Goal: Transaction & Acquisition: Purchase product/service

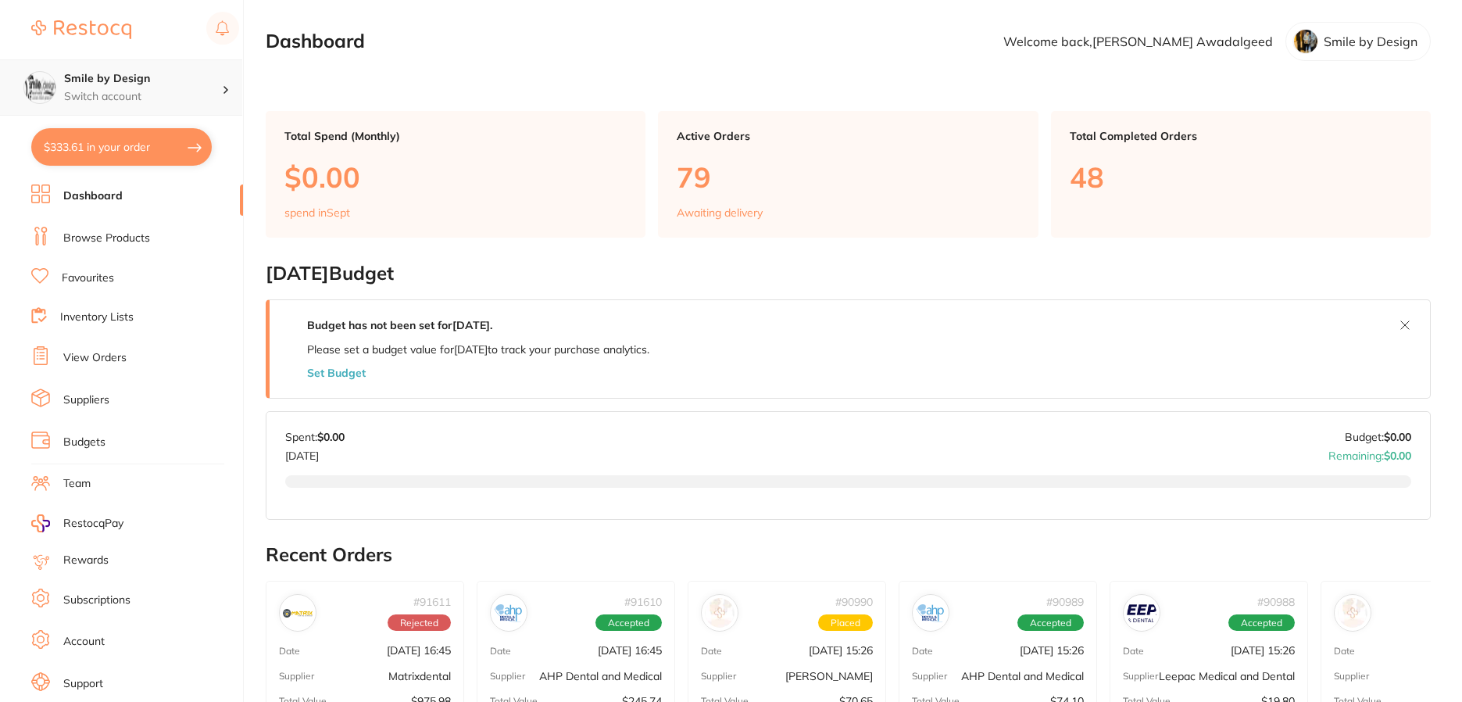
click at [169, 88] on div "Smile by Design Switch account" at bounding box center [143, 87] width 158 height 33
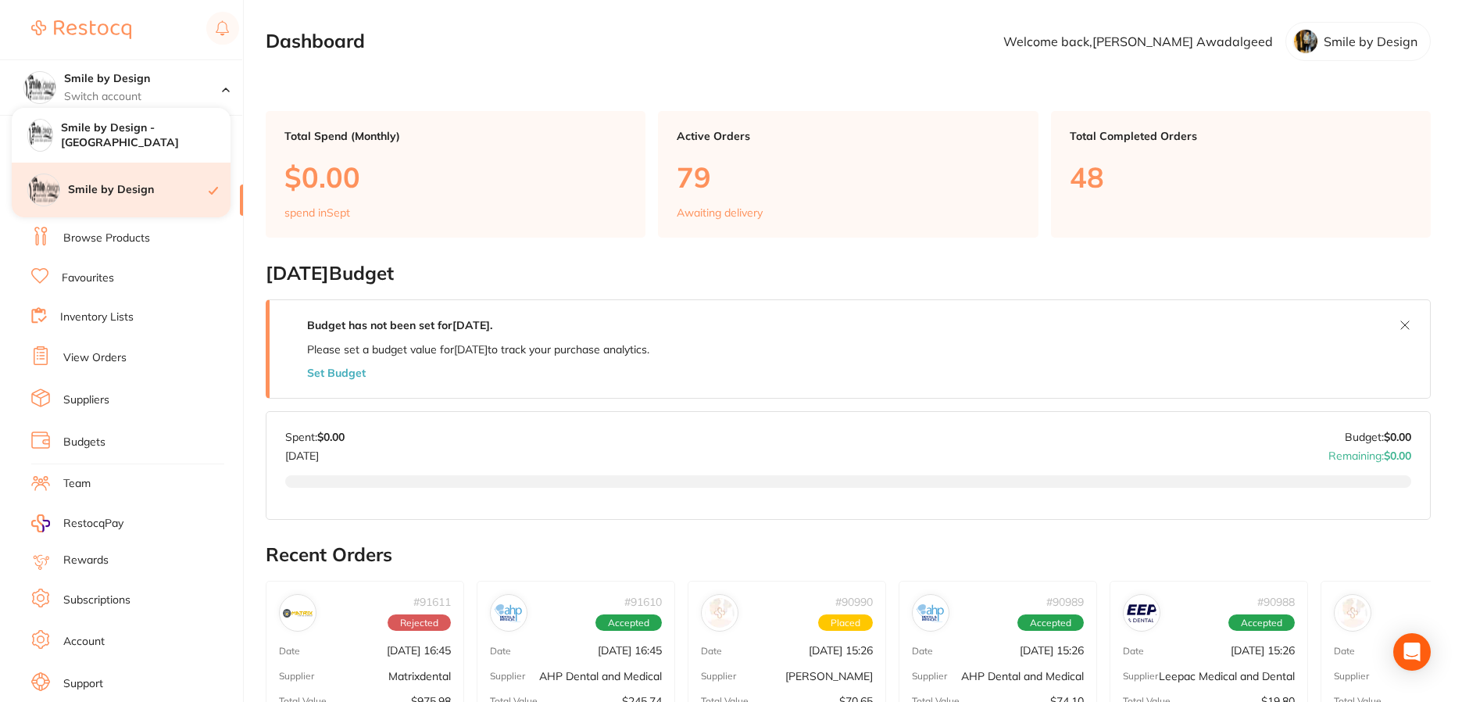
click at [142, 184] on h4 "Smile by Design" at bounding box center [138, 190] width 141 height 16
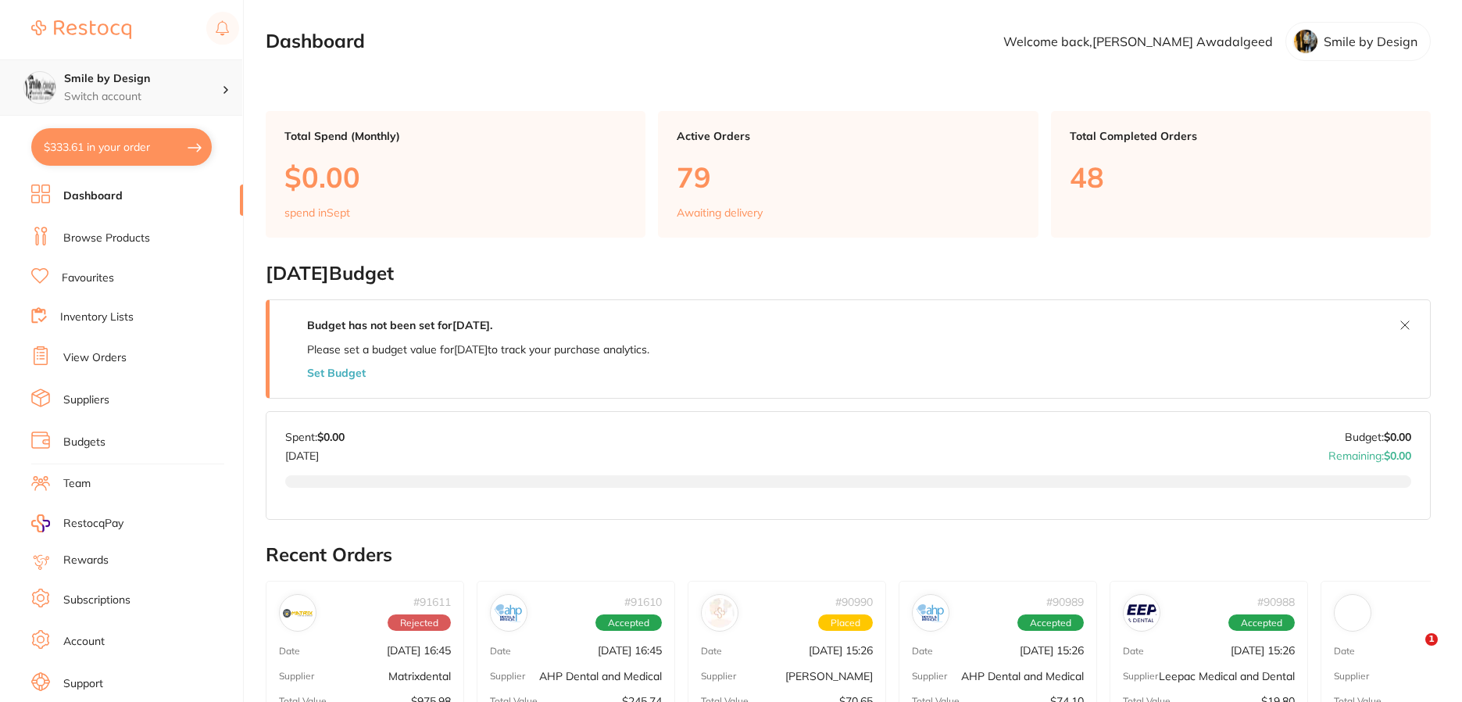
click at [156, 89] on p "Switch account" at bounding box center [143, 97] width 158 height 16
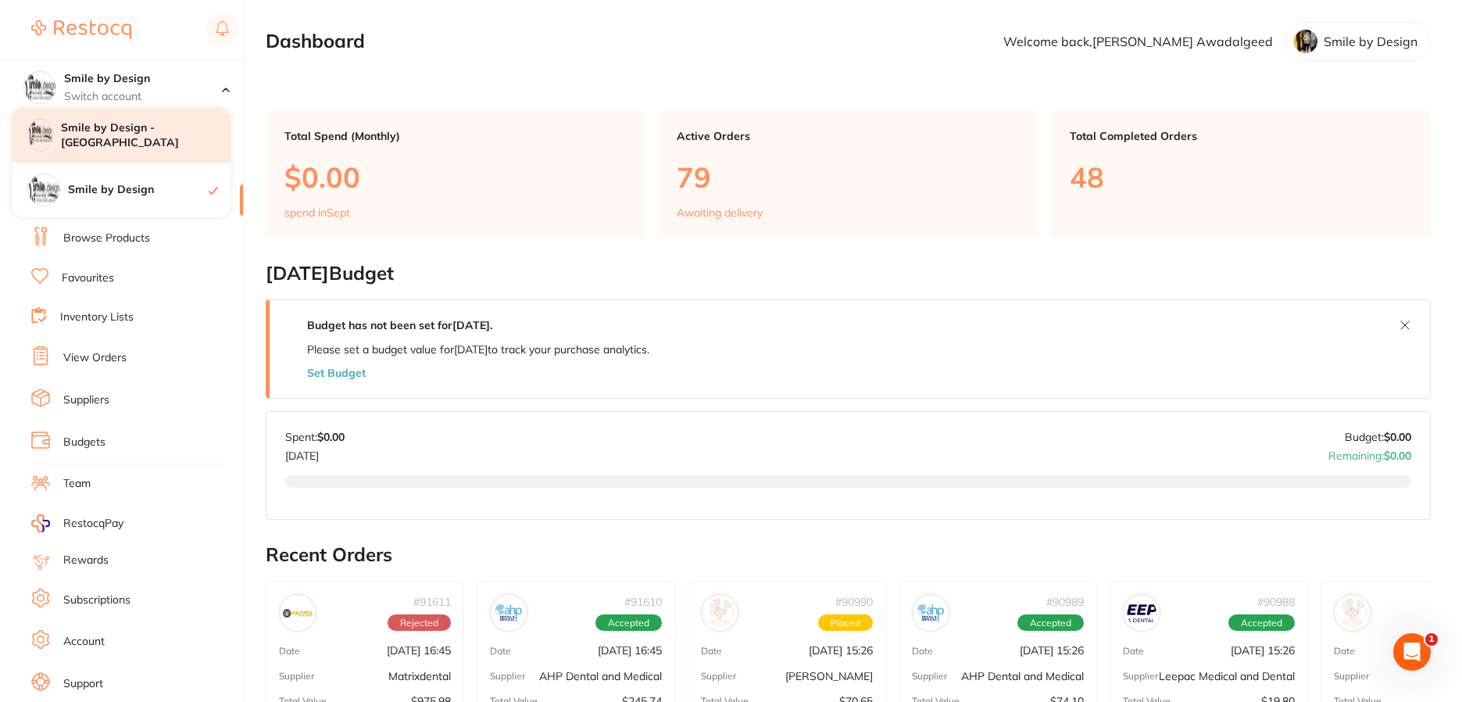
click at [152, 123] on h4 "Smile by Design - [GEOGRAPHIC_DATA]" at bounding box center [146, 135] width 170 height 30
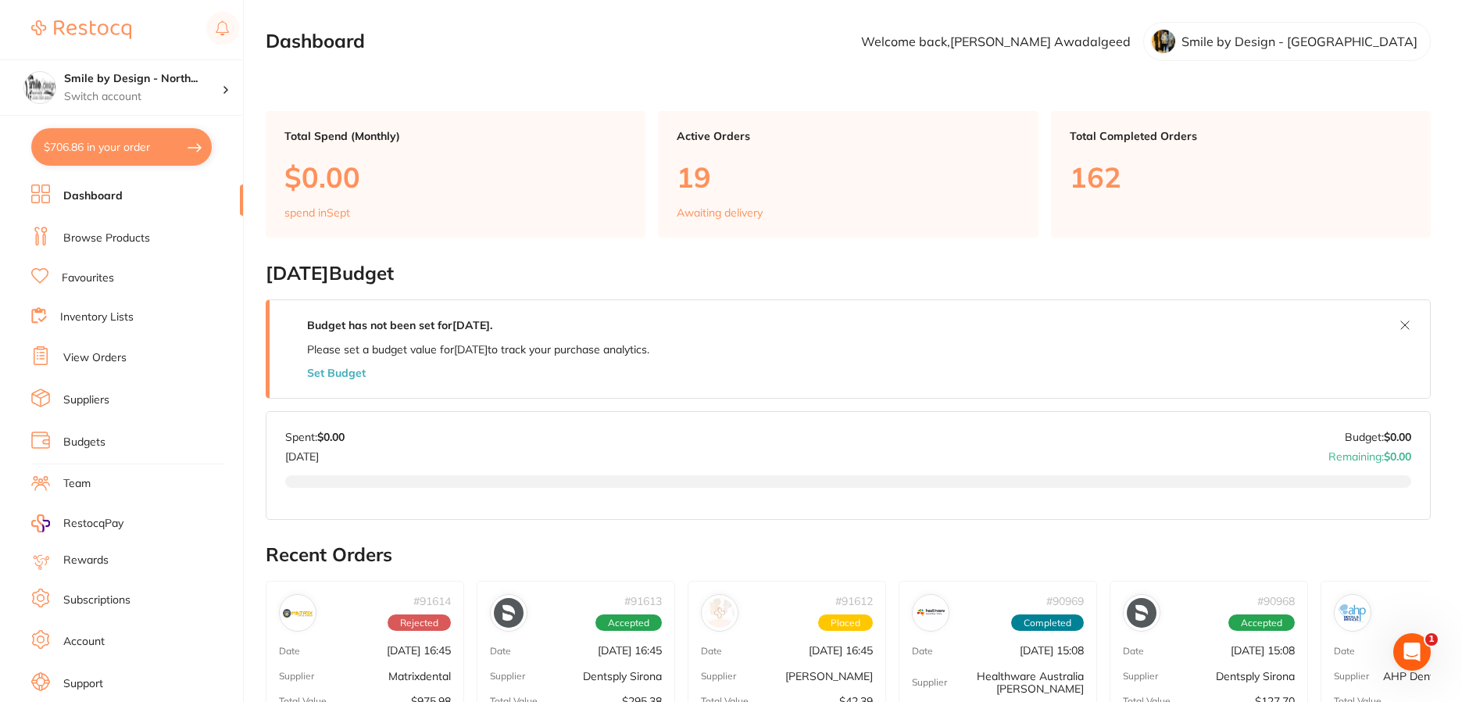
click at [103, 145] on button "$706.86 in your order" at bounding box center [121, 147] width 181 height 38
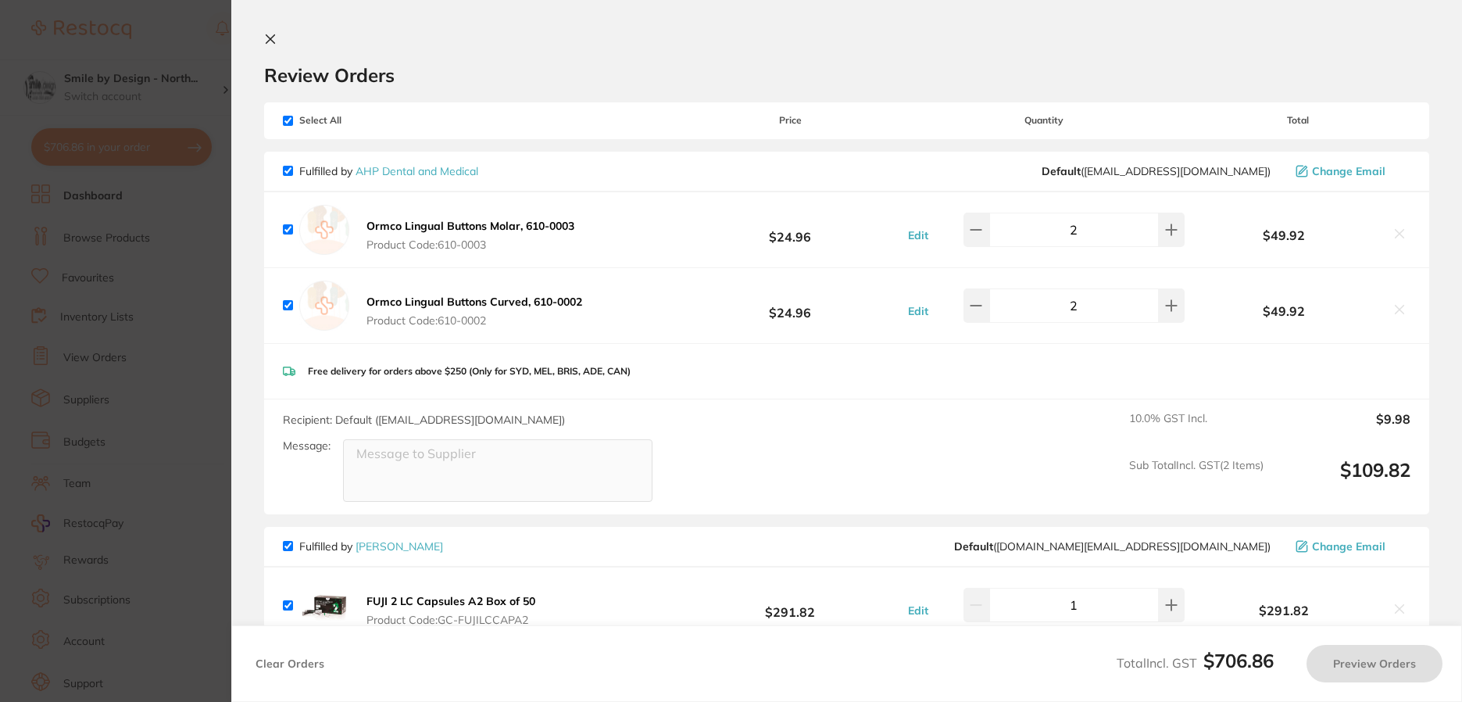
checkbox input "true"
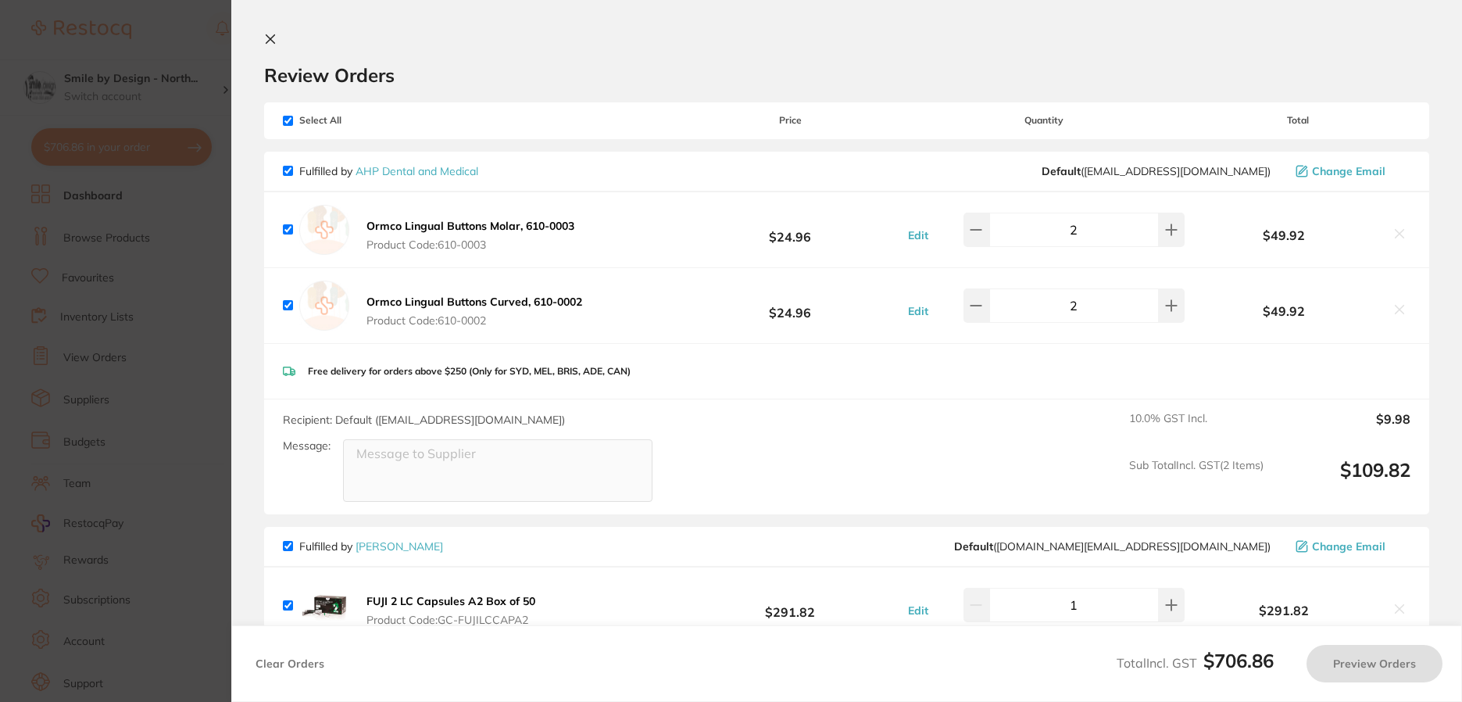
checkbox input "true"
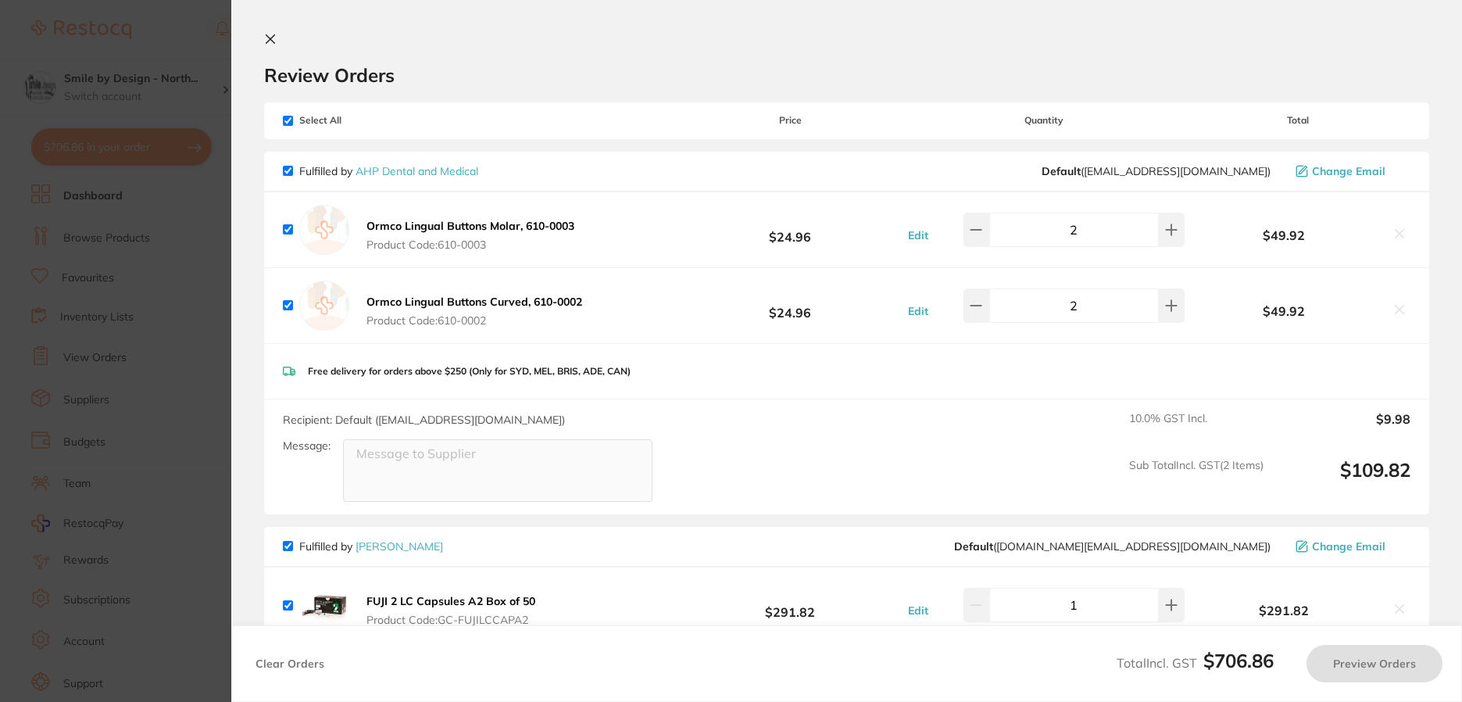
checkbox input "true"
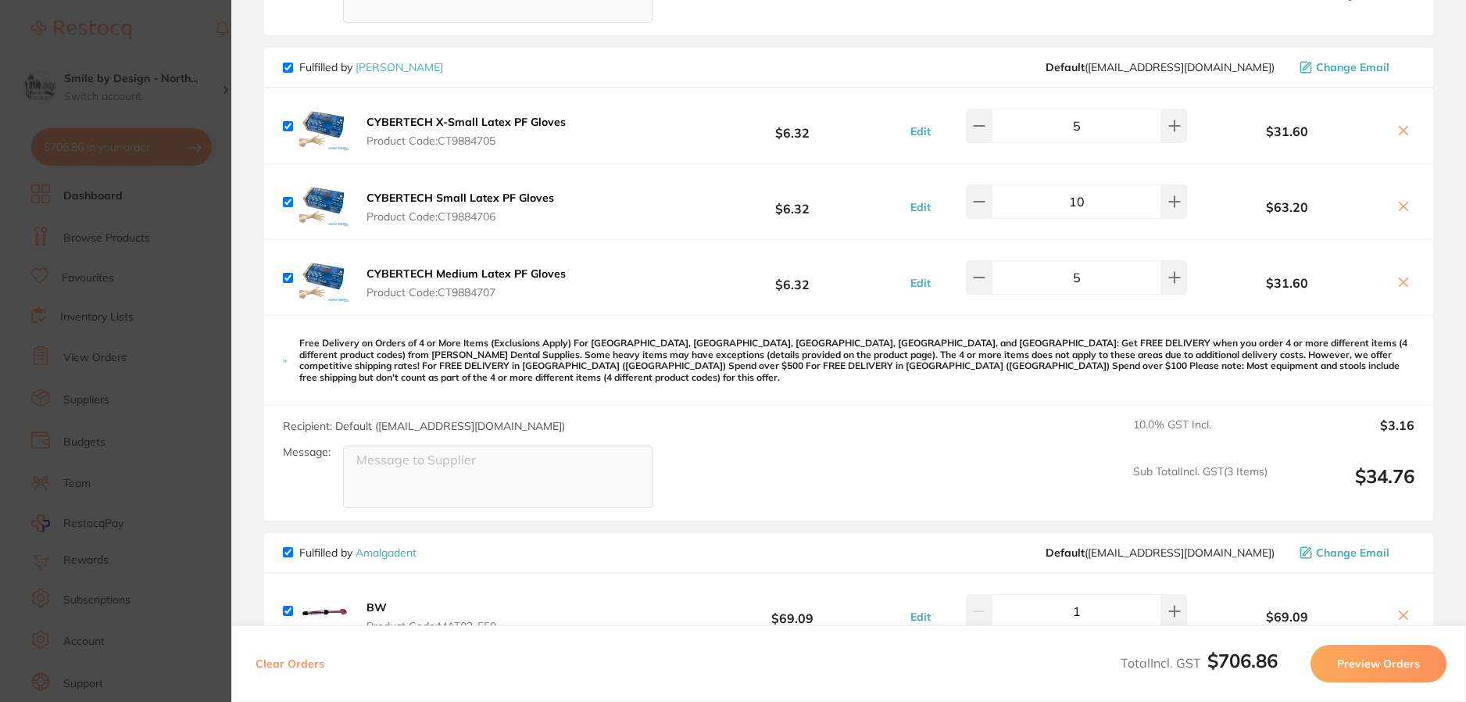
scroll to position [646, 0]
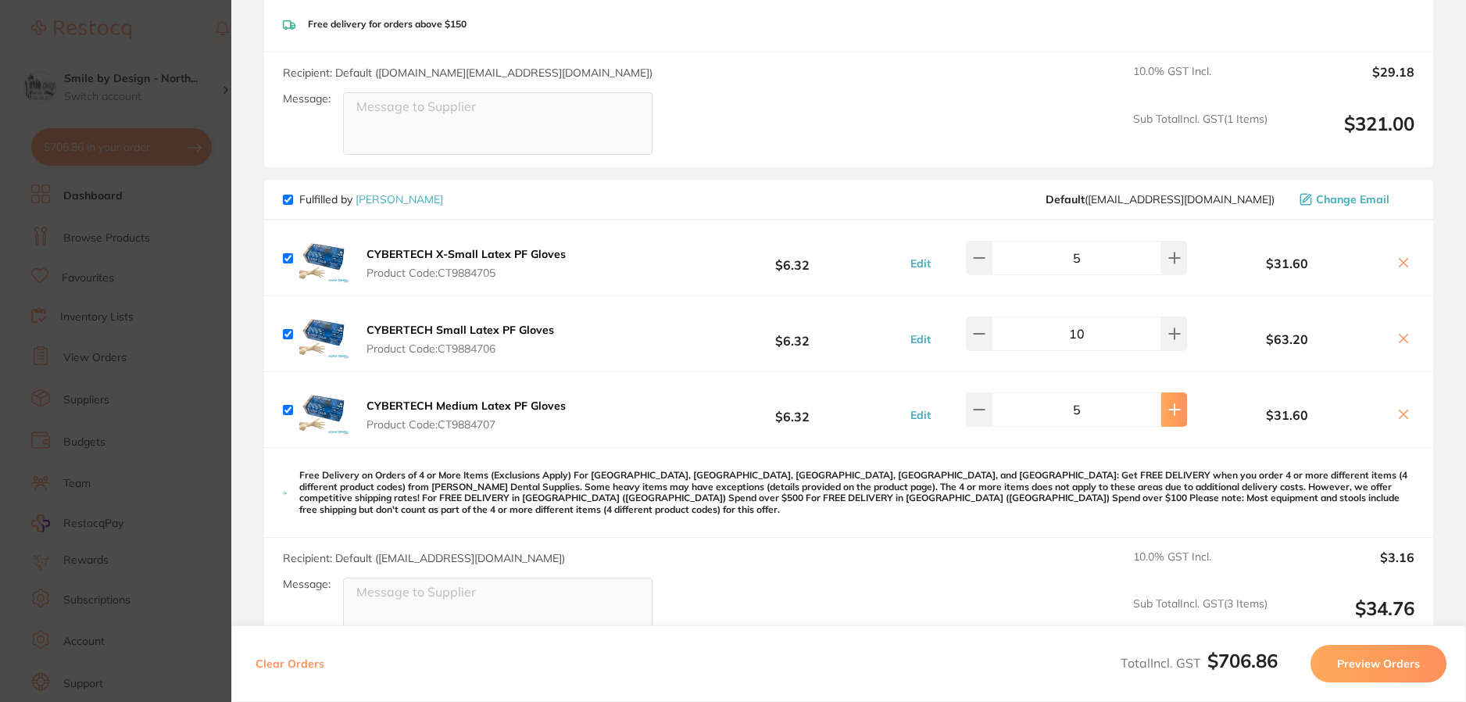
click at [1171, 411] on icon at bounding box center [1174, 409] width 13 height 13
type input "6"
click at [177, 284] on section "Update RRP Set your pre negotiated price for this item. Item Agreed RRP (excl. …" at bounding box center [733, 351] width 1466 height 702
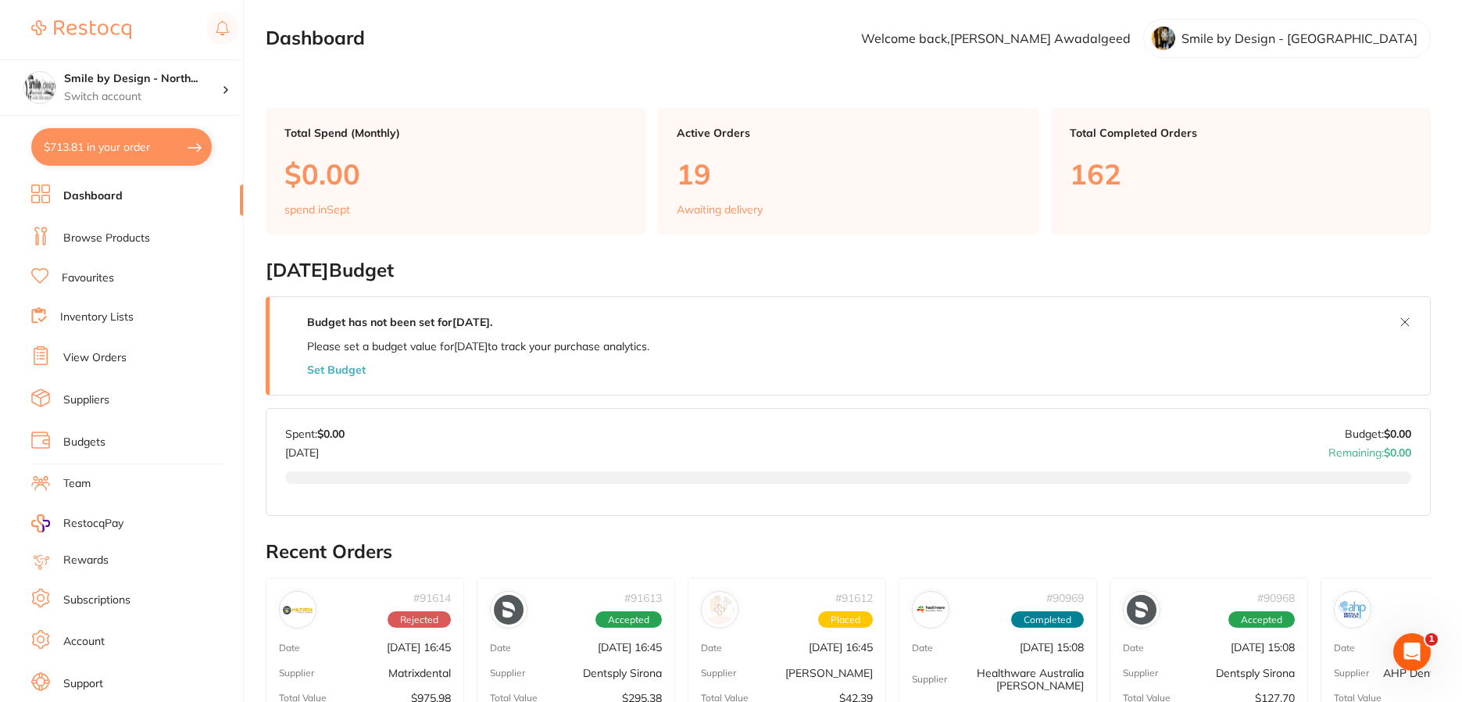
click at [134, 151] on button "$713.81 in your order" at bounding box center [121, 147] width 181 height 38
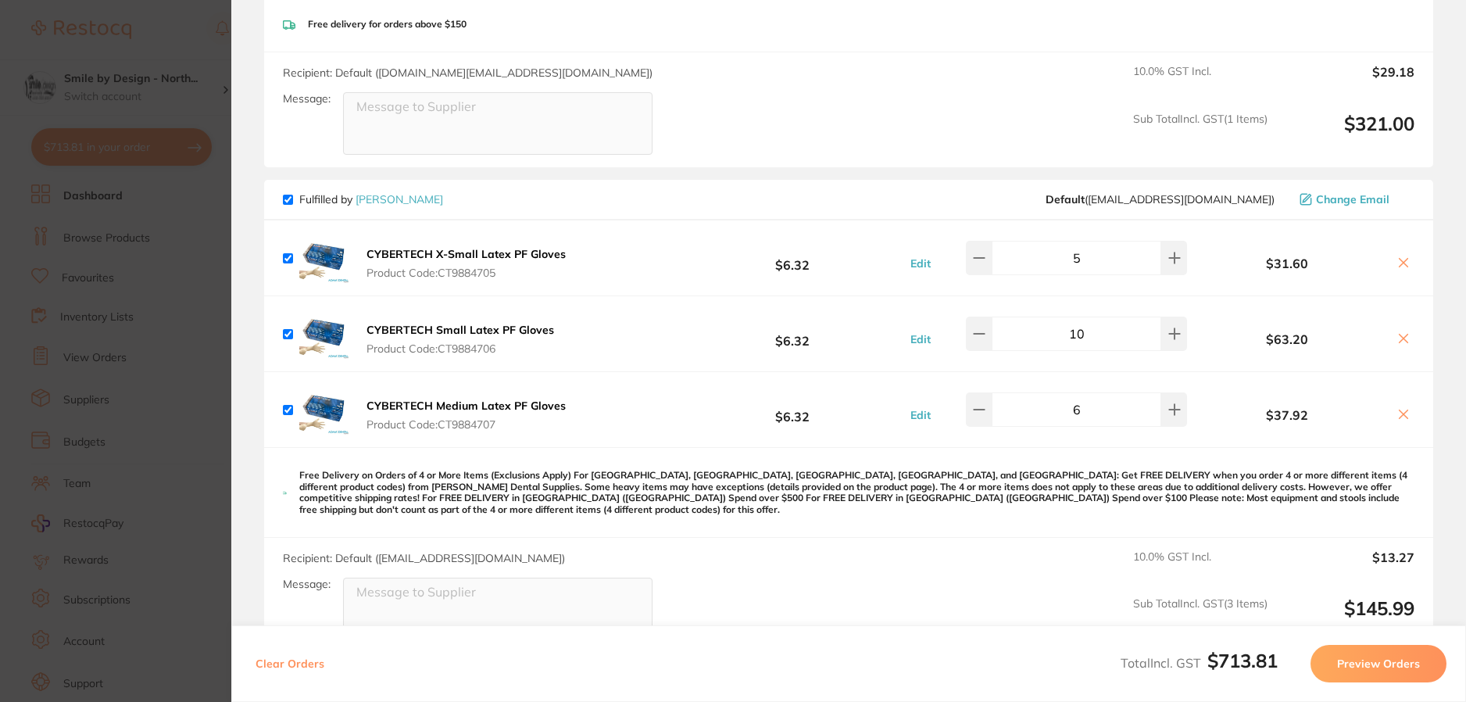
click at [199, 321] on section "Update RRP Set your pre negotiated price for this item. Item Agreed RRP (excl. …" at bounding box center [733, 351] width 1466 height 702
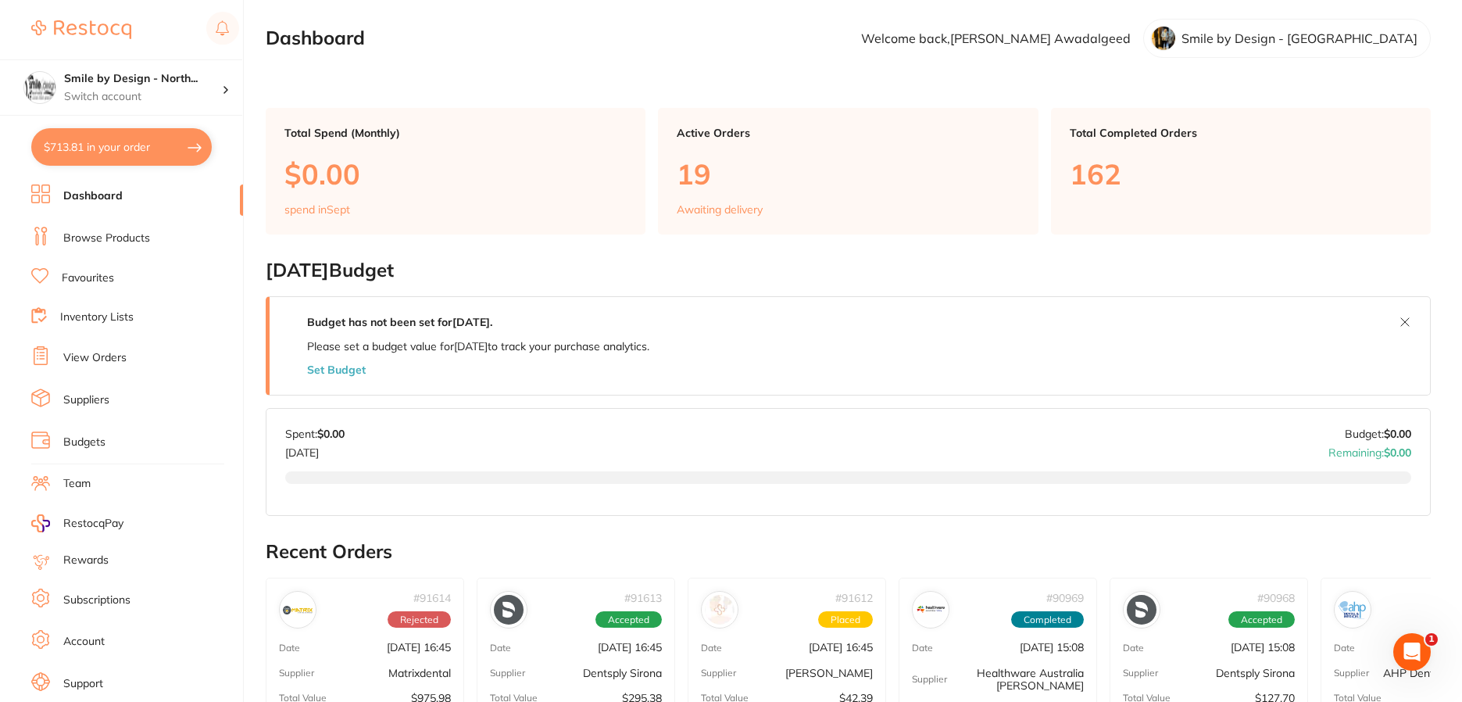
click at [119, 231] on link "Browse Products" at bounding box center [106, 239] width 87 height 16
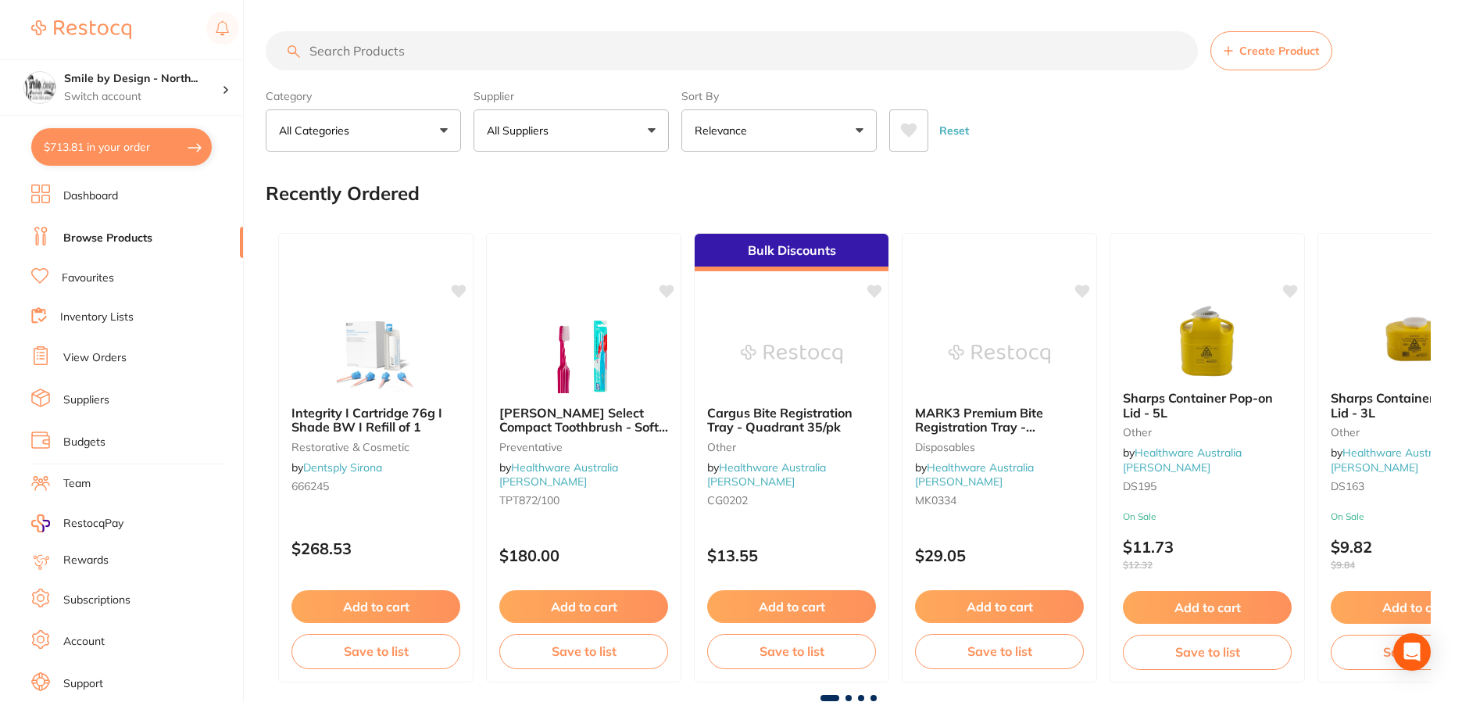
click at [434, 54] on input "search" at bounding box center [732, 50] width 932 height 39
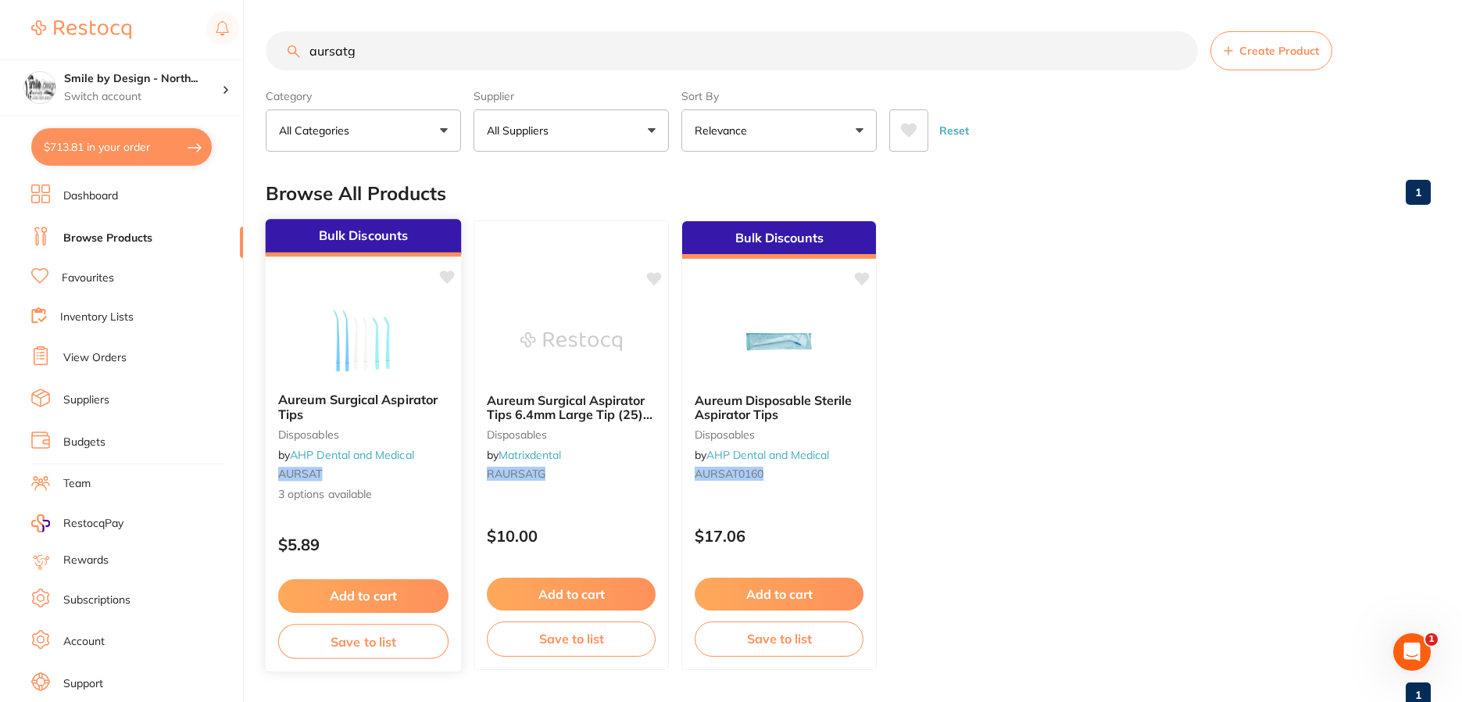
type input "aursatg"
click at [352, 333] on img at bounding box center [363, 340] width 102 height 79
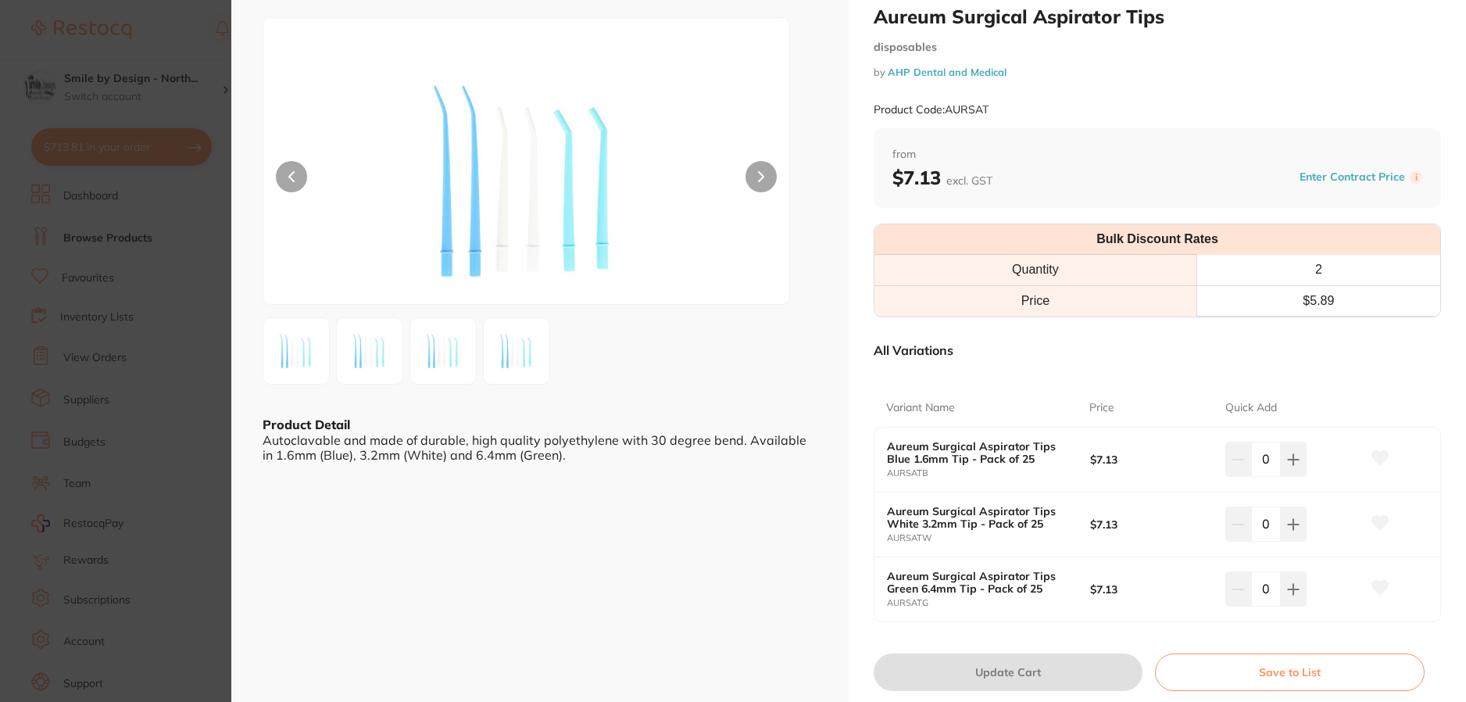
scroll to position [78, 0]
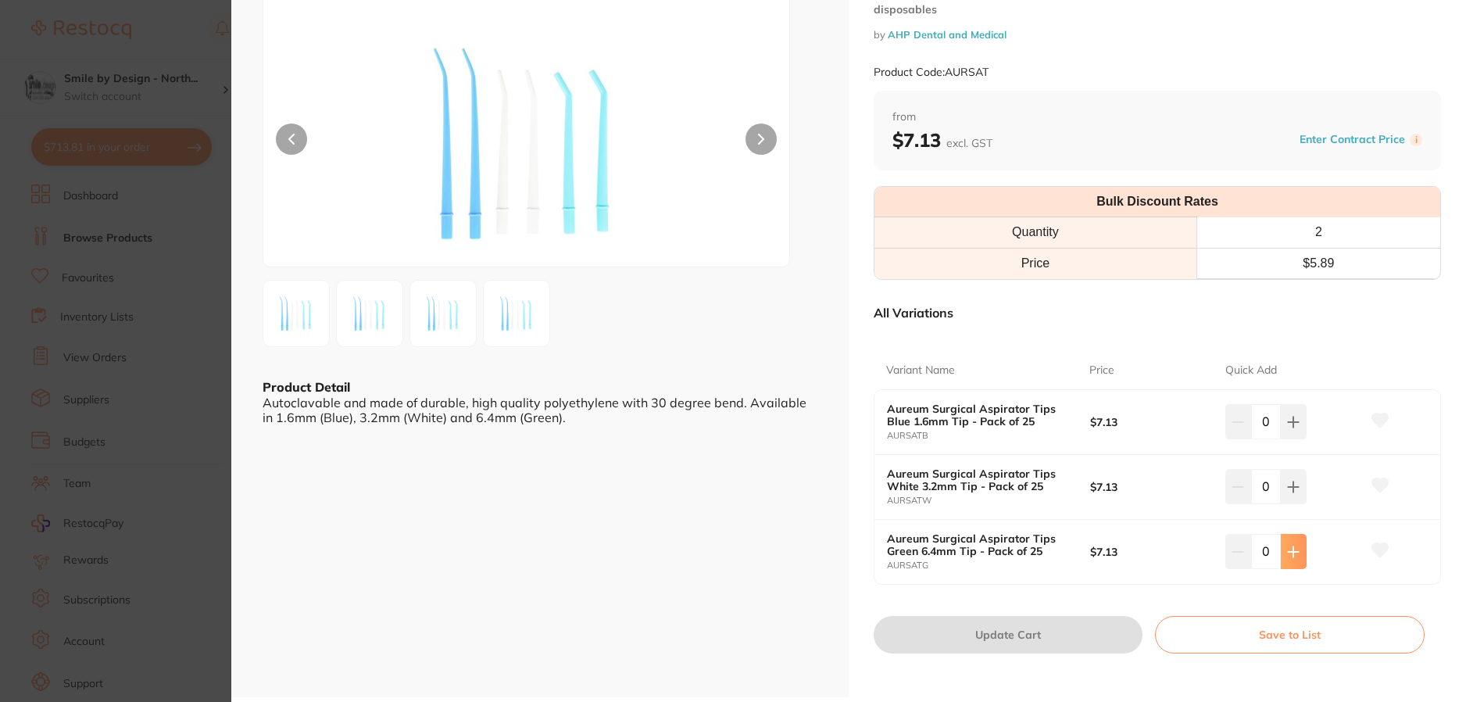
click at [1294, 556] on icon at bounding box center [1293, 552] width 13 height 13
type input "1"
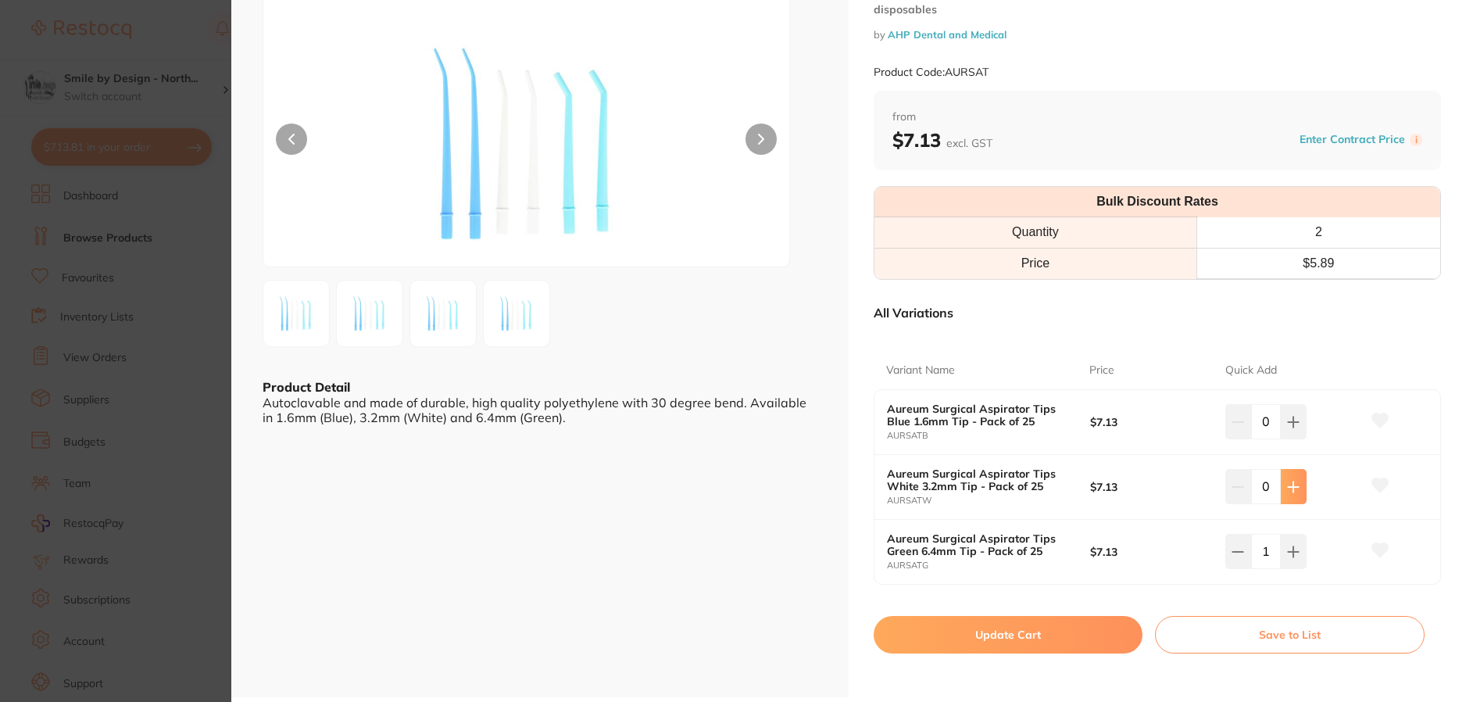
click at [1290, 490] on icon at bounding box center [1293, 486] width 10 height 10
type input "1"
click at [1298, 552] on button at bounding box center [1294, 551] width 26 height 34
type input "2"
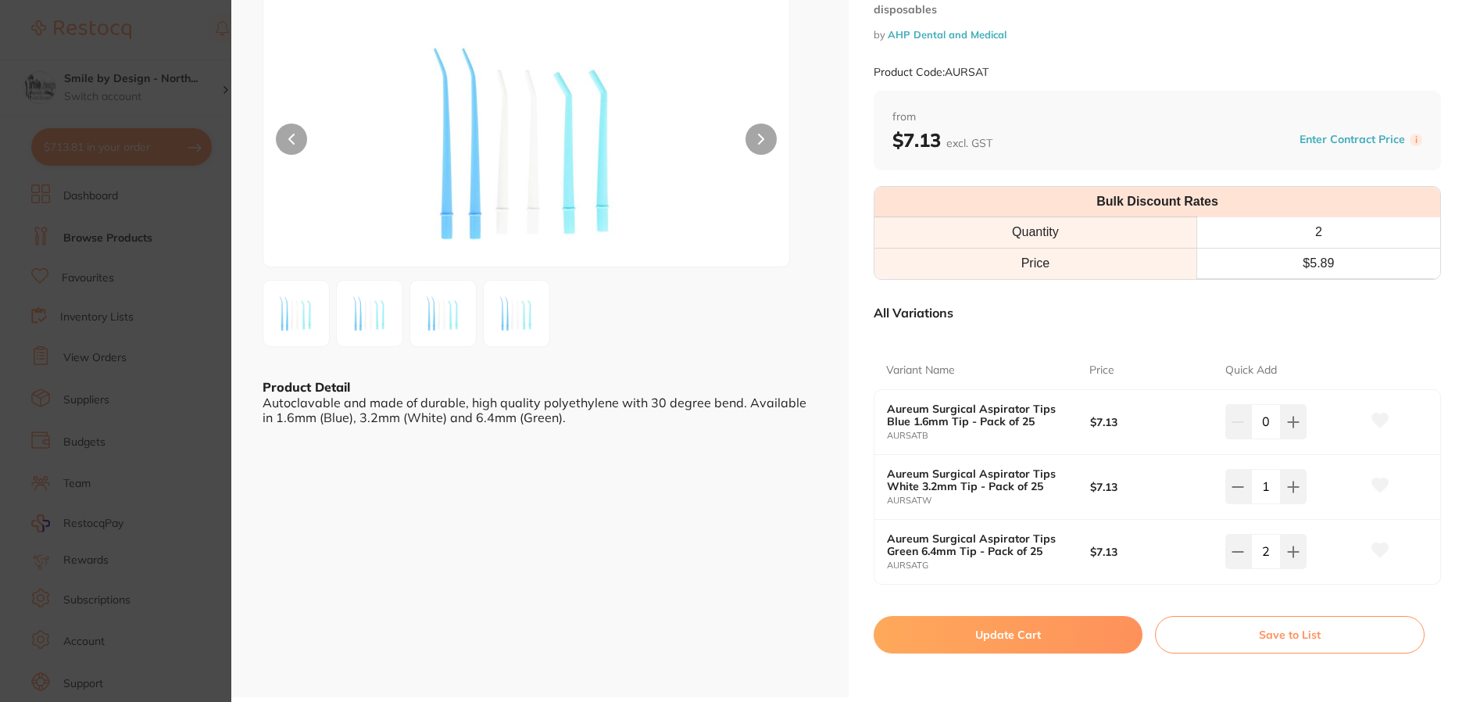
click at [1382, 546] on icon at bounding box center [1380, 550] width 16 height 14
click at [1039, 624] on button "Update Cart" at bounding box center [1008, 635] width 269 height 38
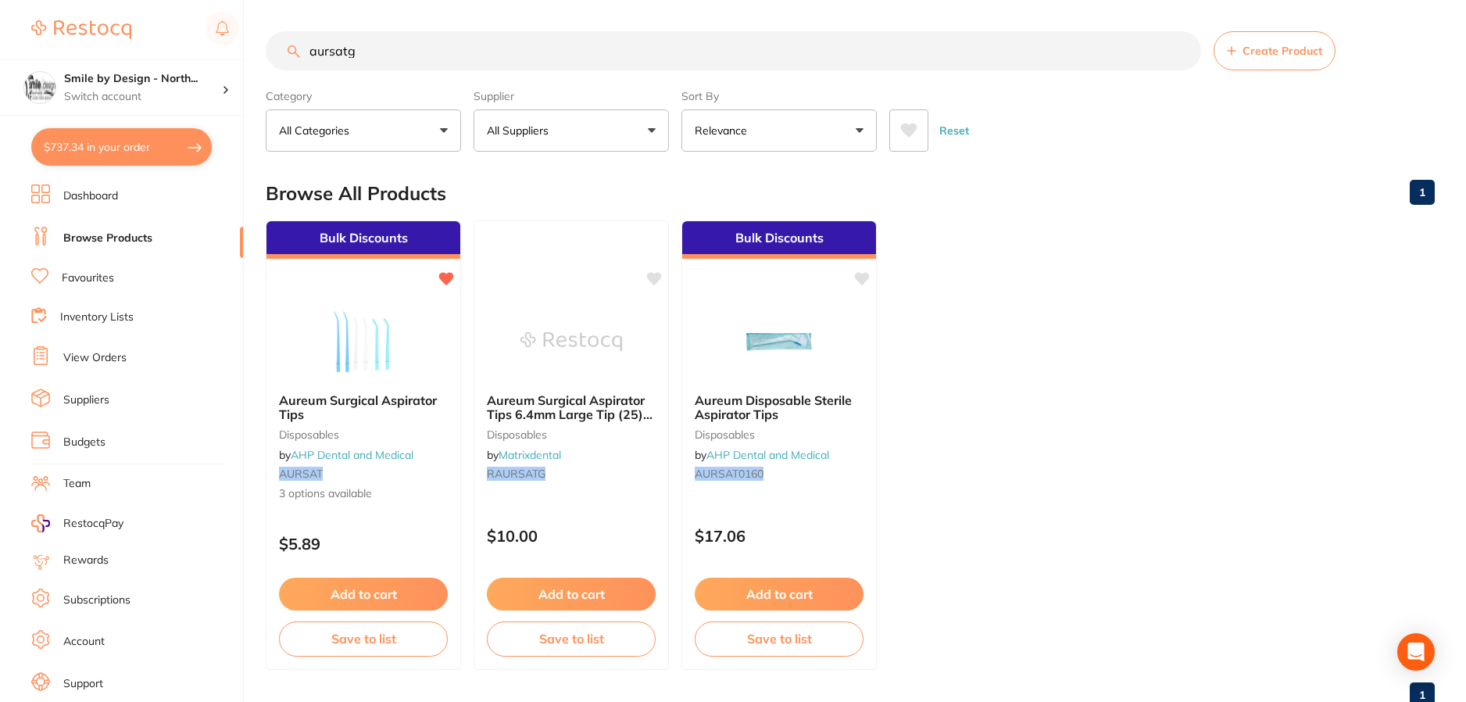
checkbox input "false"
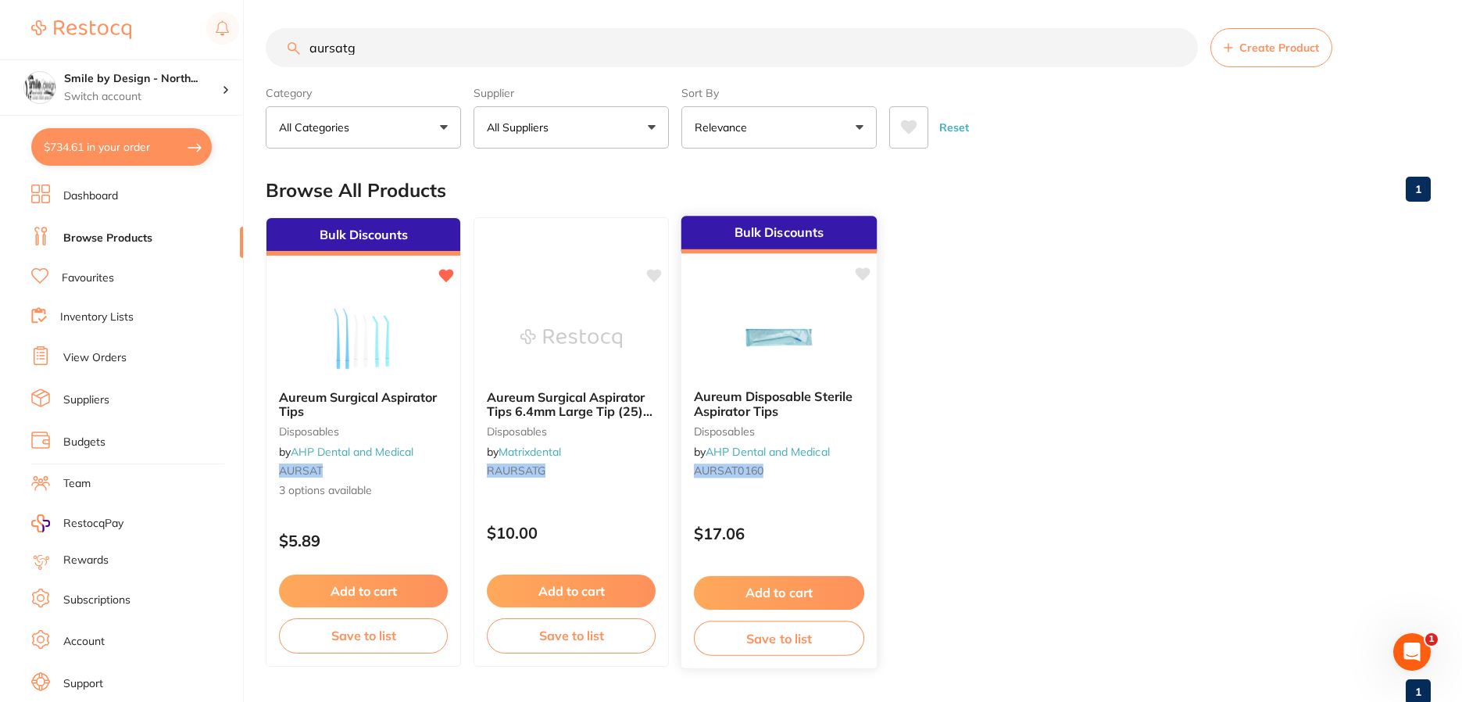
drag, startPoint x: 750, startPoint y: 356, endPoint x: 771, endPoint y: 356, distance: 21.9
click at [750, 356] on img at bounding box center [779, 338] width 102 height 78
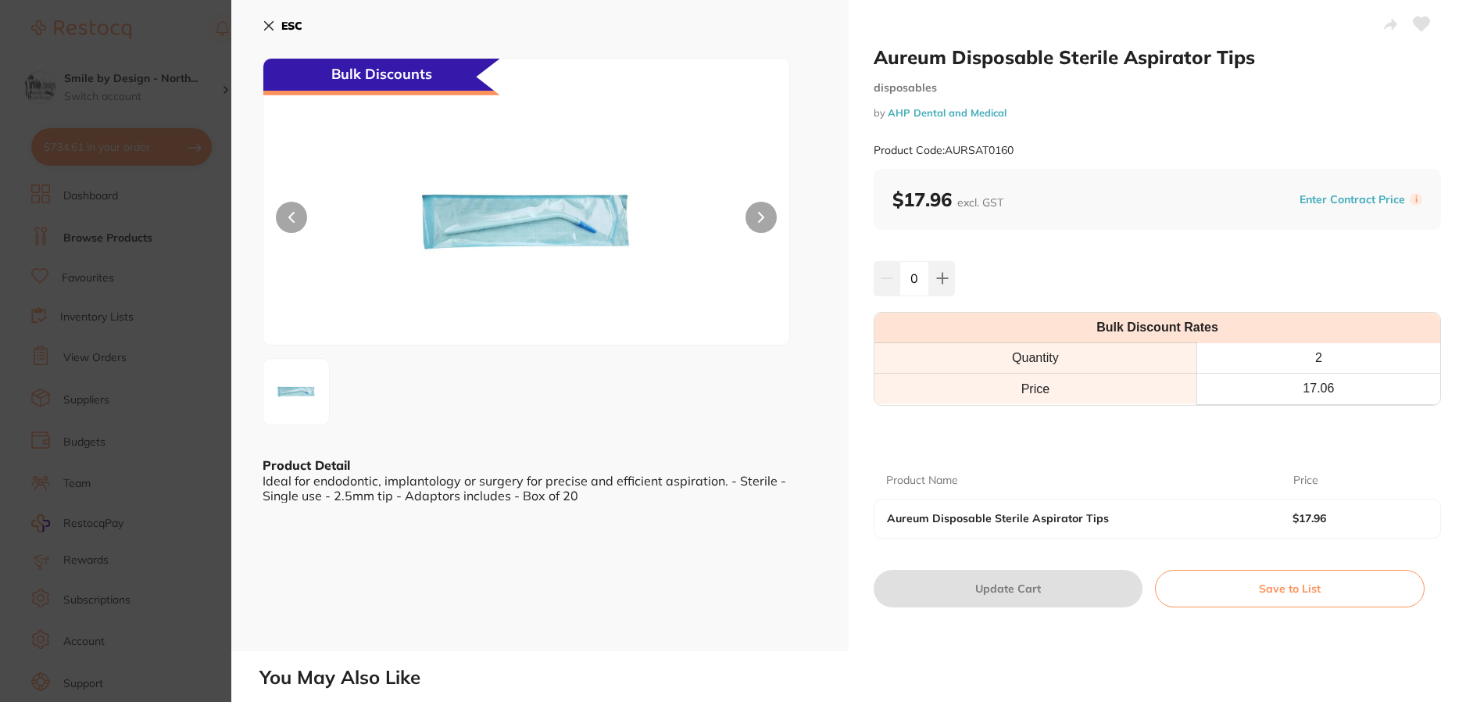
click at [267, 24] on icon at bounding box center [269, 26] width 9 height 9
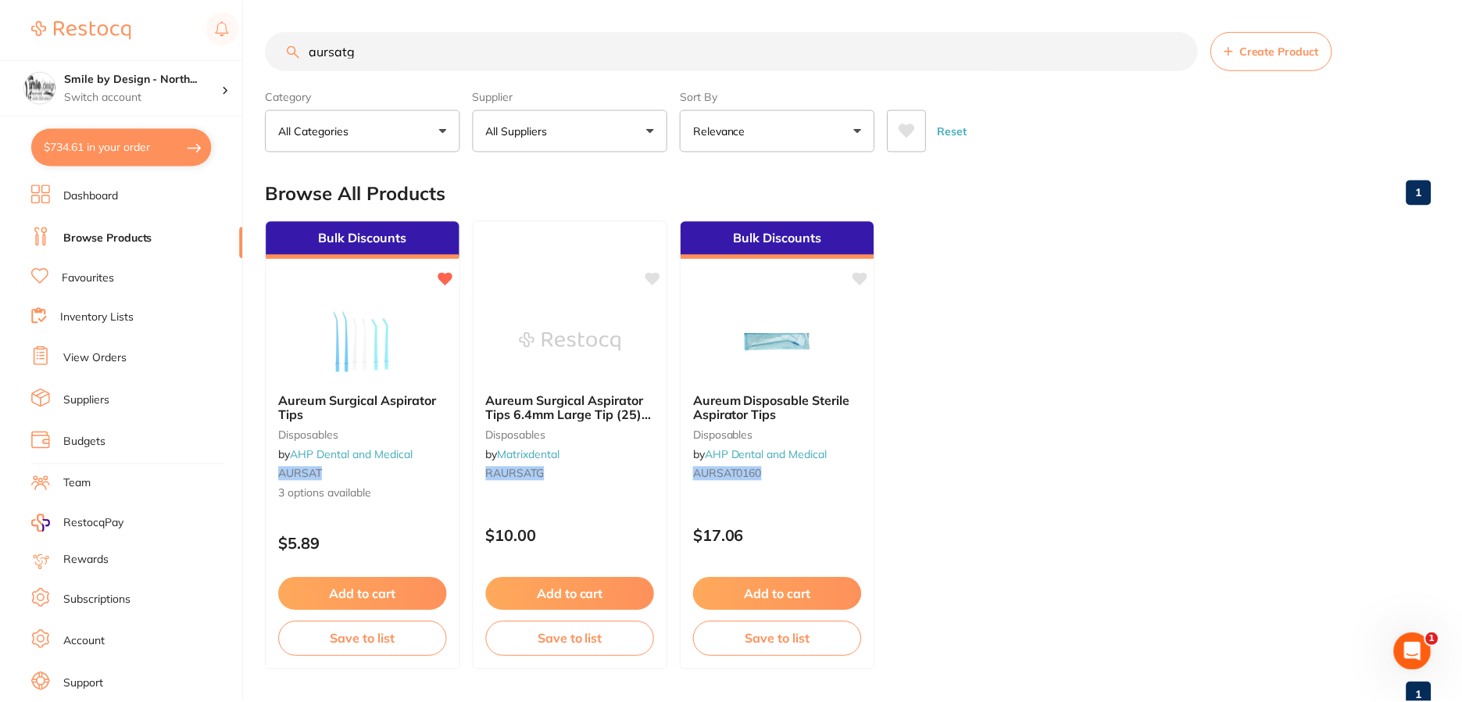
scroll to position [3, 0]
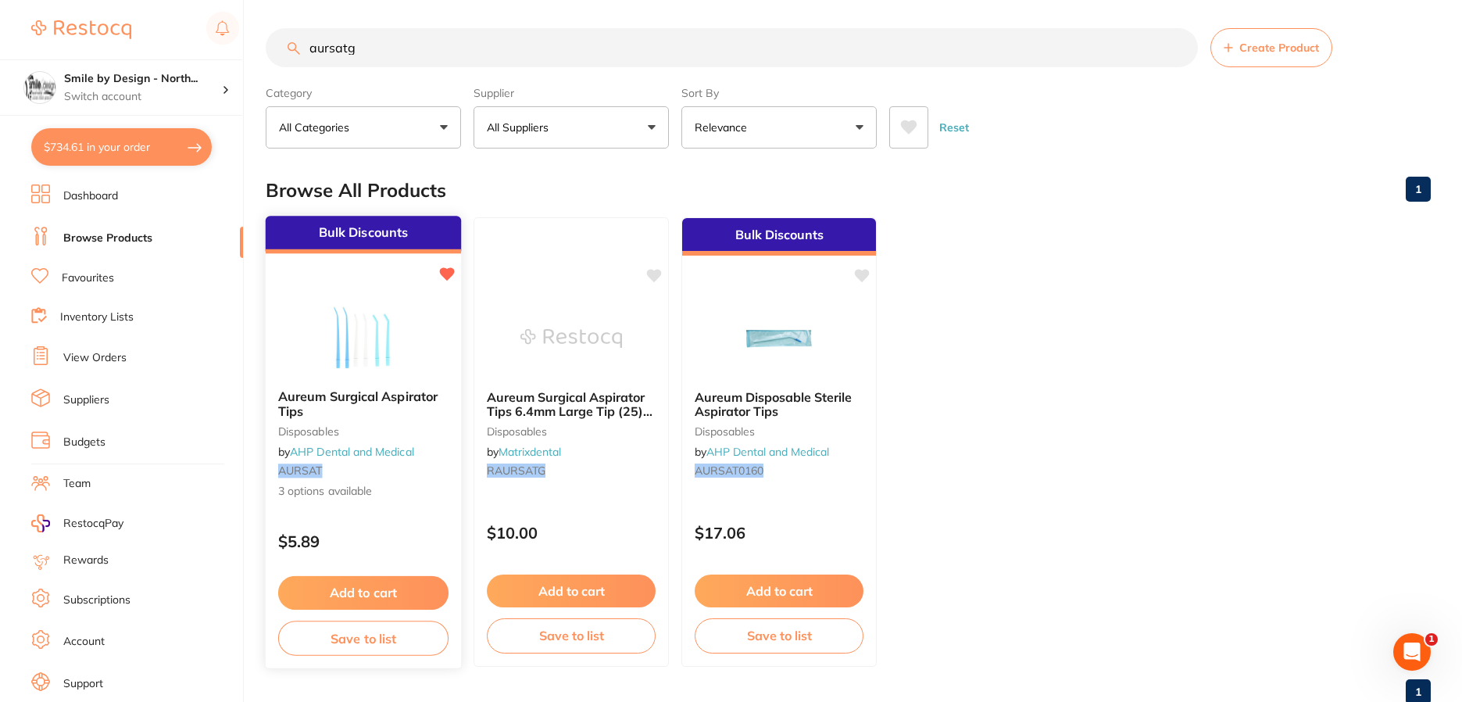
click at [409, 346] on img at bounding box center [363, 337] width 102 height 79
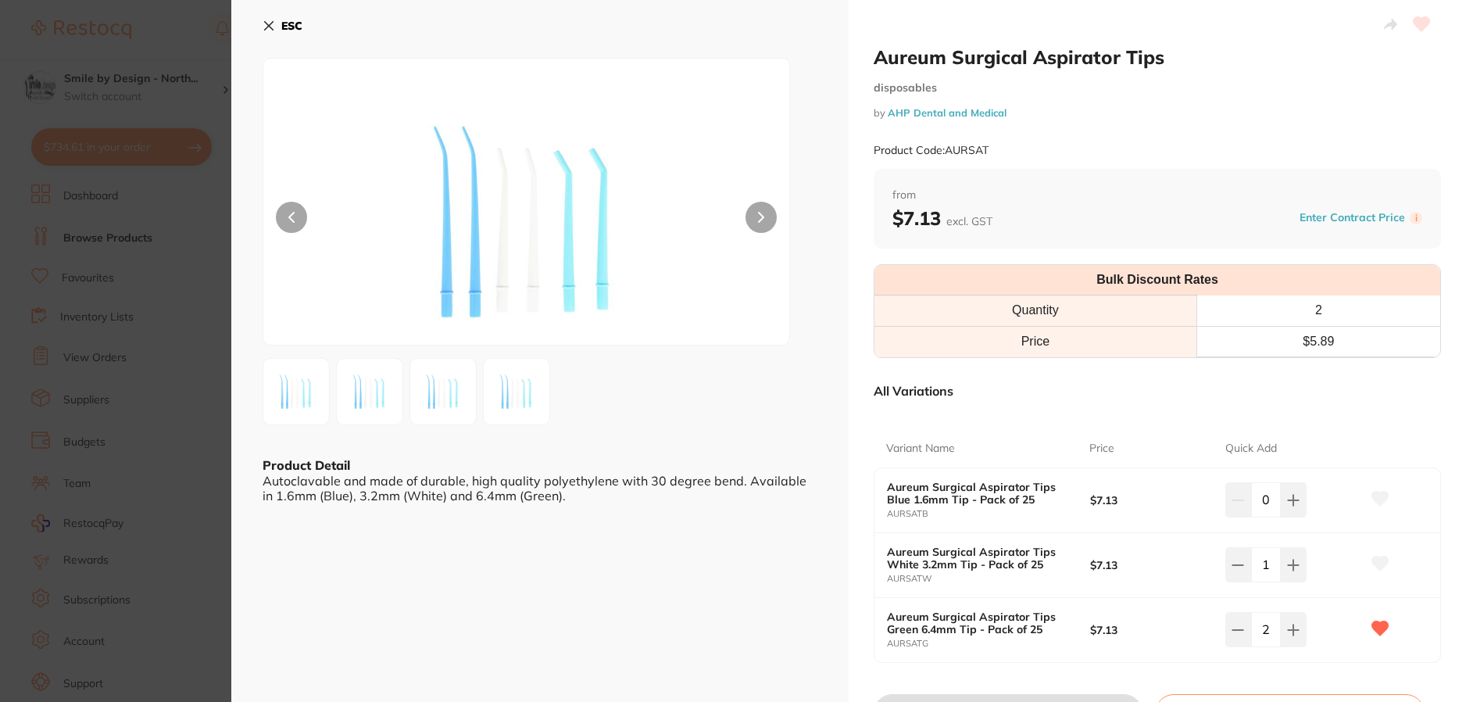
click at [272, 13] on button "ESC" at bounding box center [283, 26] width 40 height 27
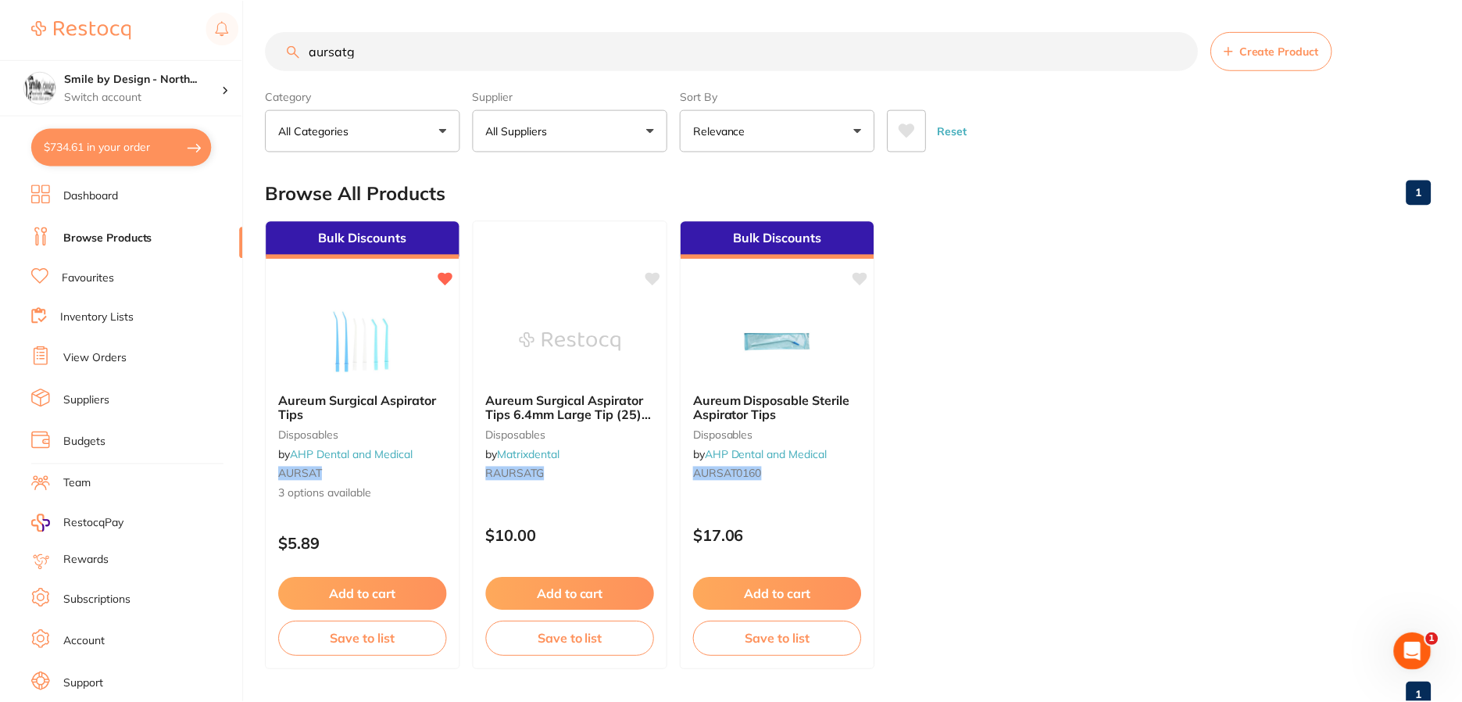
scroll to position [3, 0]
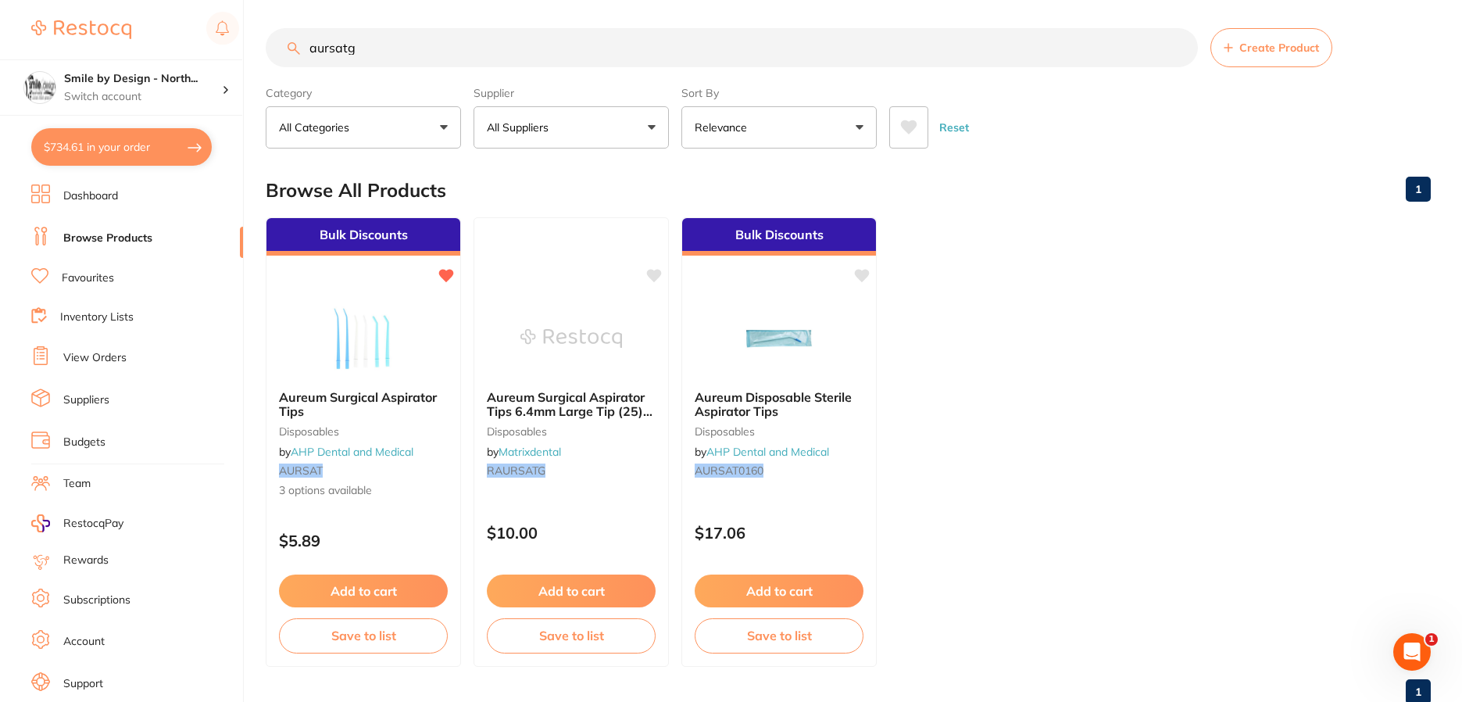
drag, startPoint x: 370, startPoint y: 41, endPoint x: 182, endPoint y: 43, distance: 187.6
click at [182, 43] on div "$734.61 Smile by Design - North... Switch account Smile by Design - North Sydne…" at bounding box center [731, 348] width 1462 height 702
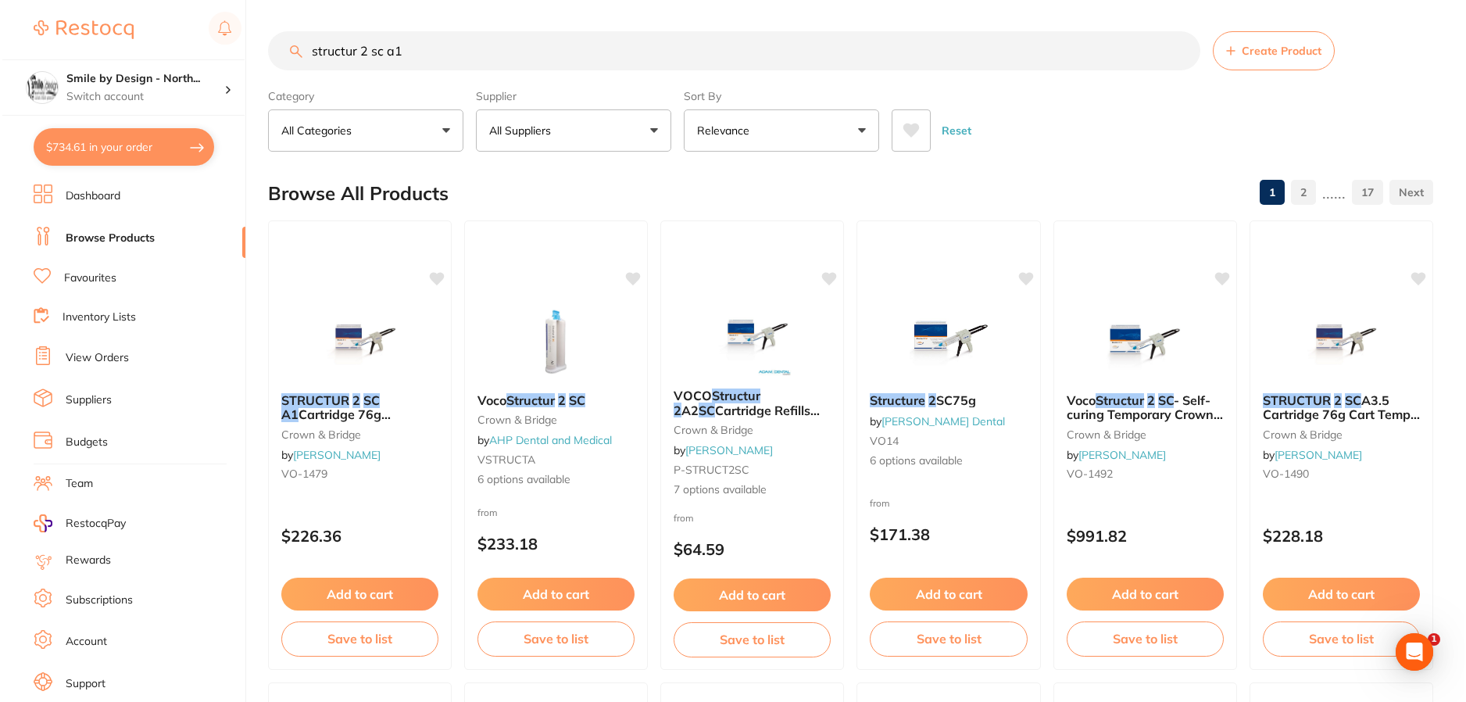
scroll to position [0, 0]
type input "structur 2 sc a1"
click at [596, 472] on span "6 options available" at bounding box center [553, 480] width 159 height 16
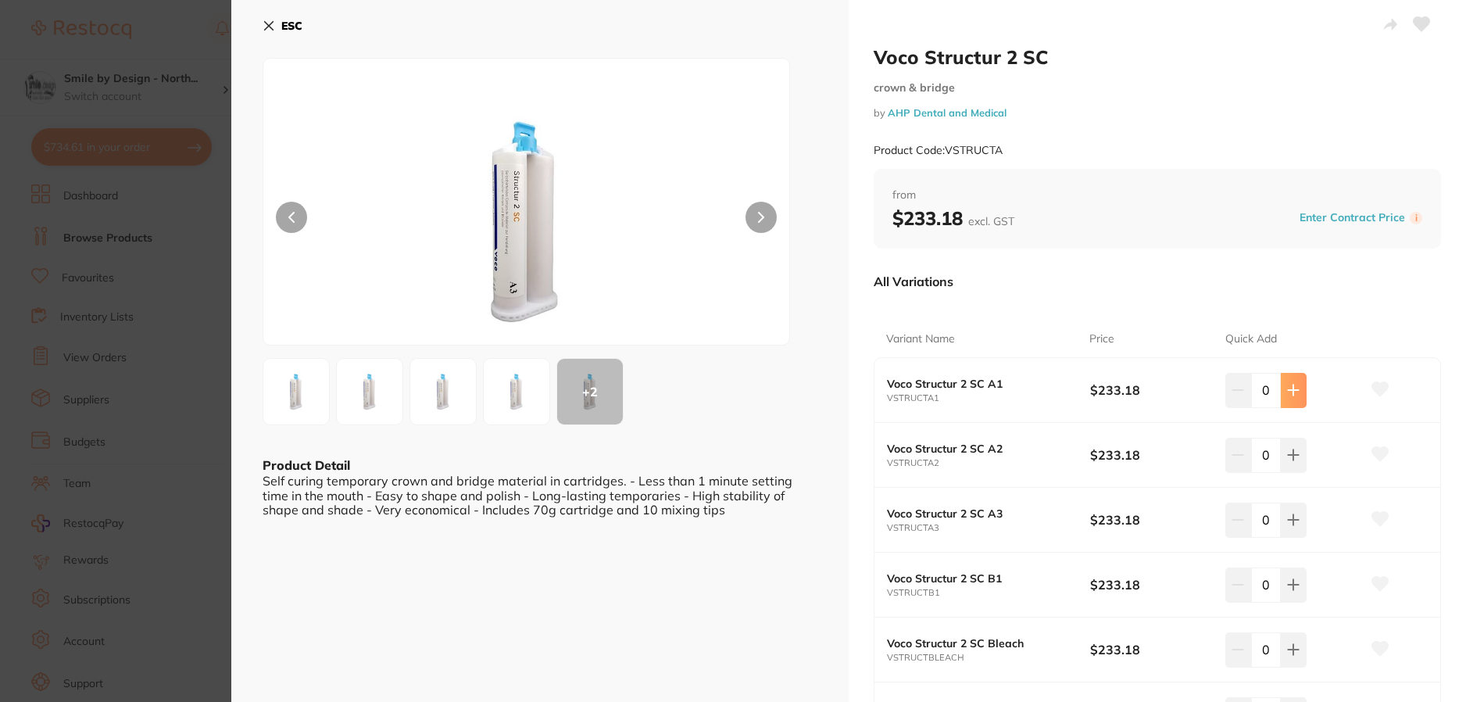
click at [1288, 395] on icon at bounding box center [1293, 390] width 13 height 13
type input "1"
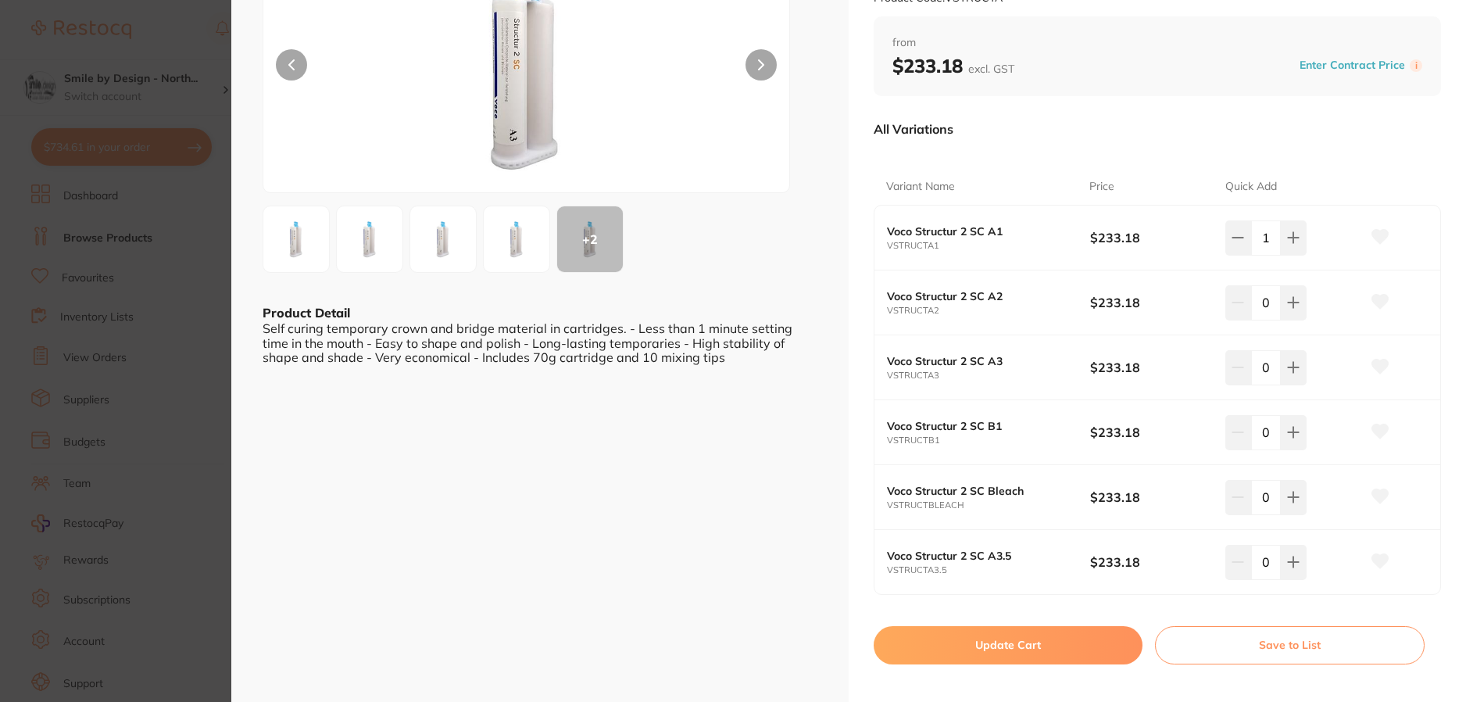
scroll to position [234, 0]
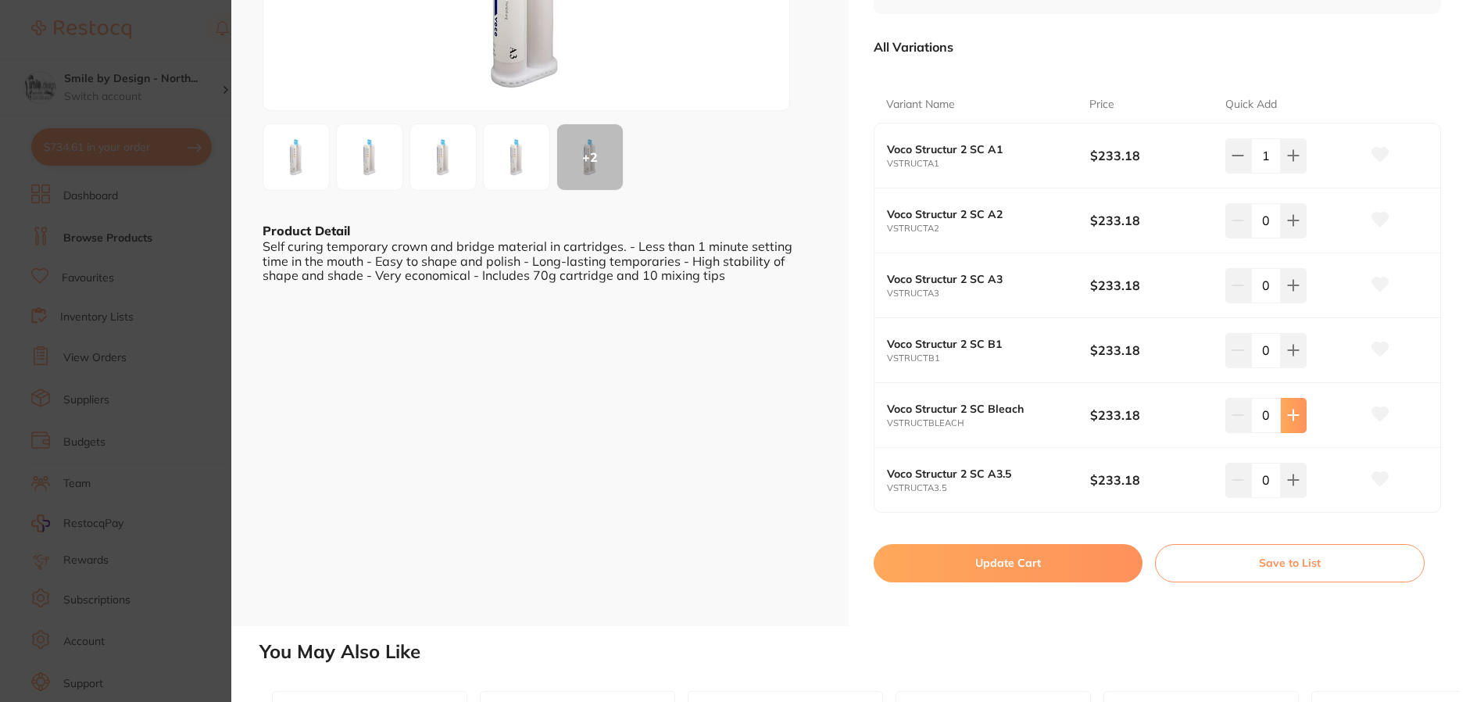
click at [1287, 425] on button at bounding box center [1294, 415] width 26 height 34
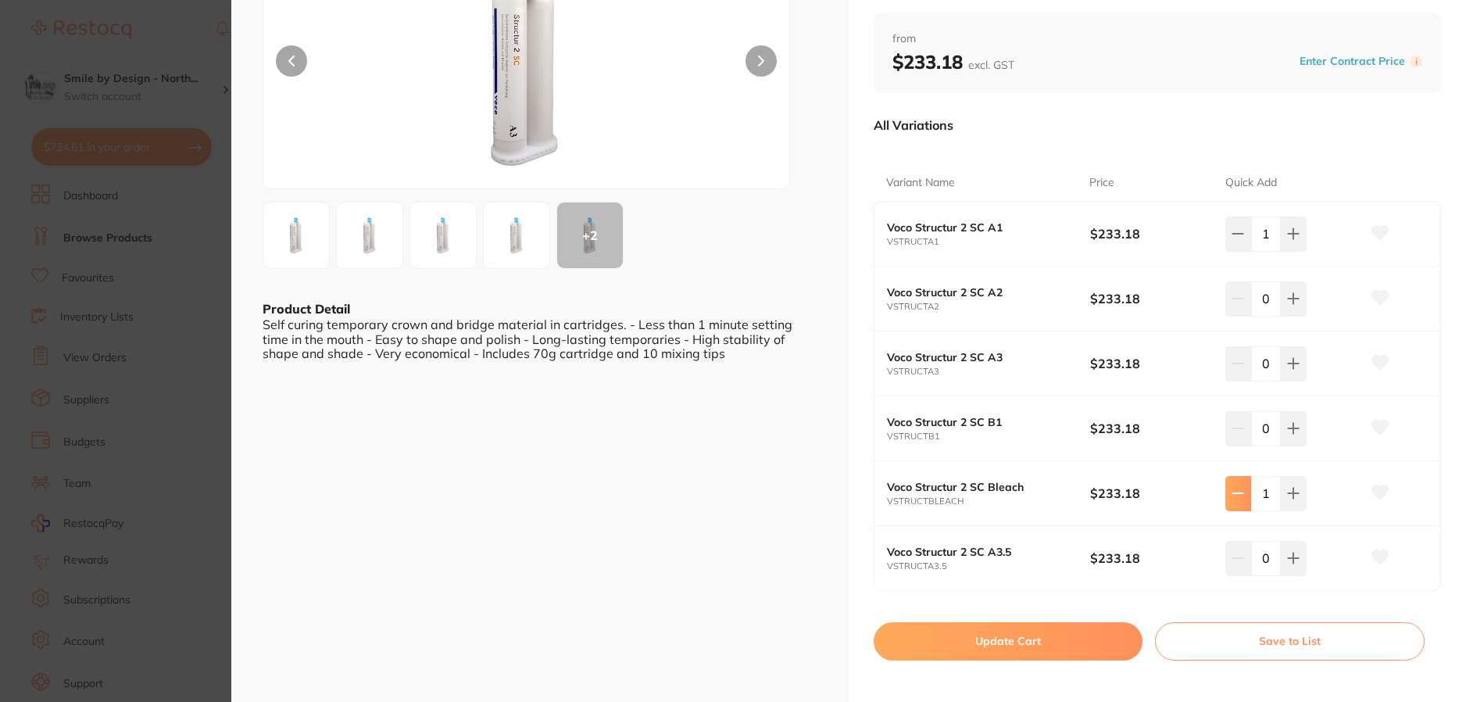
click at [1238, 503] on button at bounding box center [1239, 493] width 26 height 34
type input "0"
click at [982, 642] on button "Update Cart" at bounding box center [1008, 641] width 269 height 38
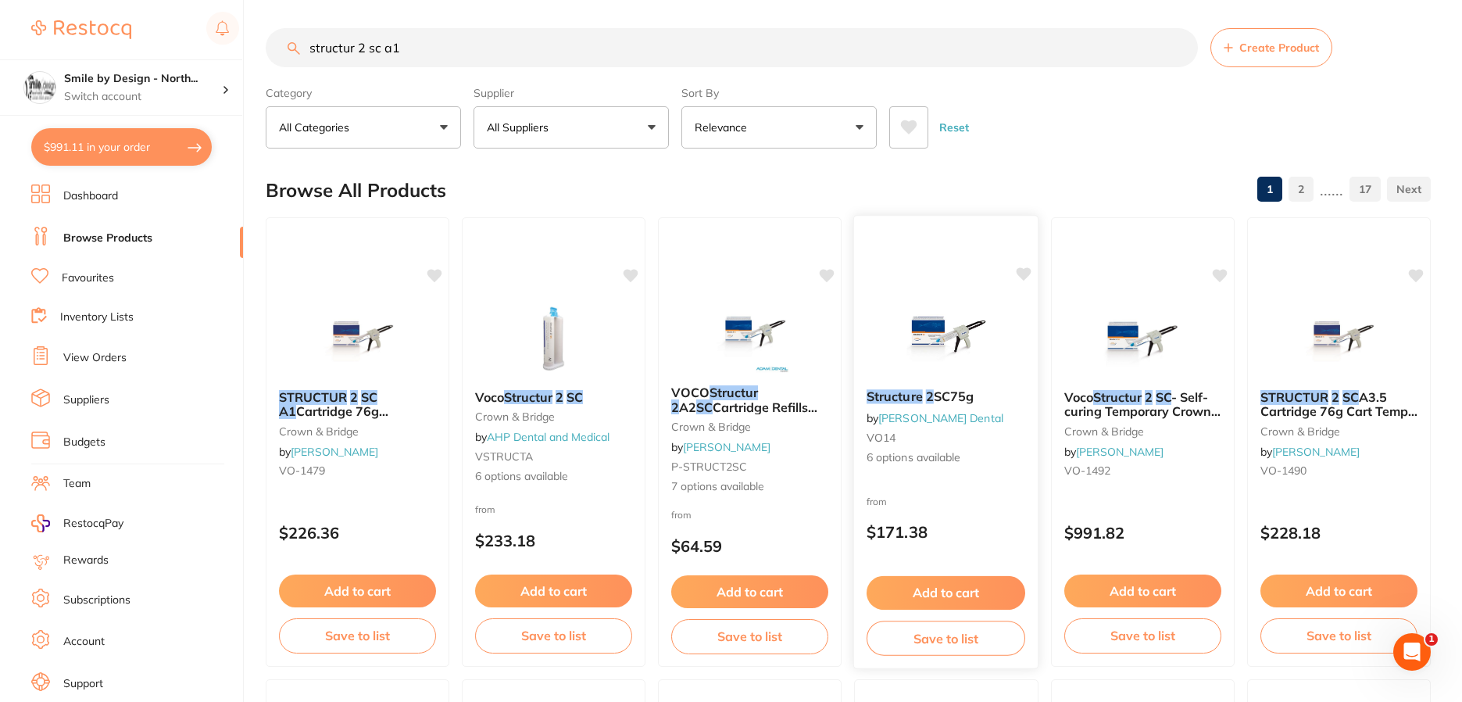
scroll to position [943, 0]
